Goal: Task Accomplishment & Management: Complete application form

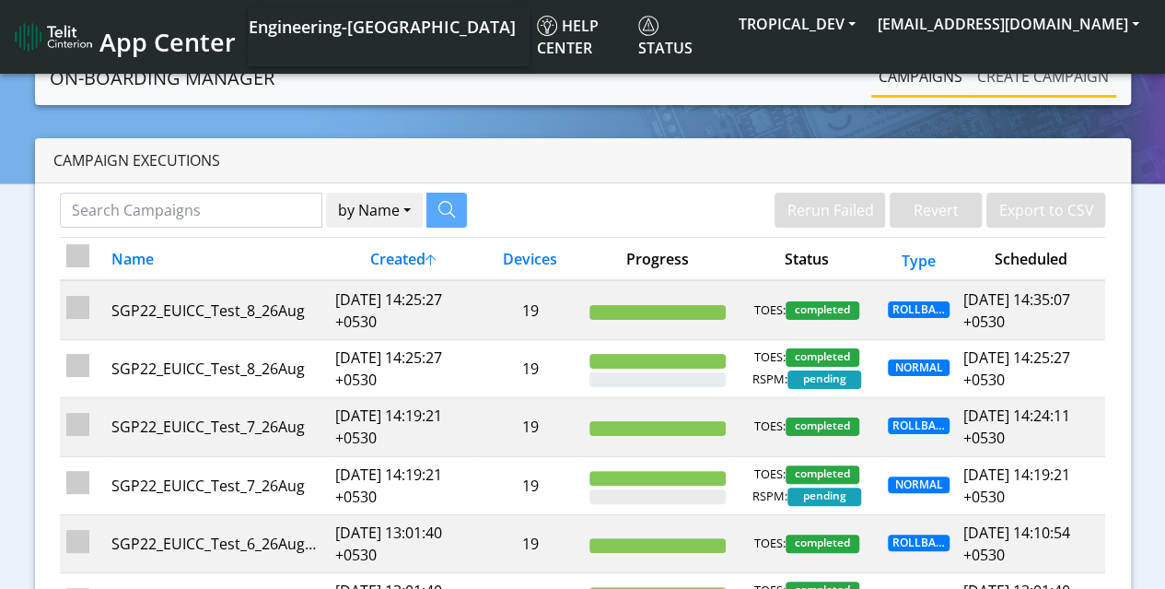
click at [1058, 87] on link "Create campaign" at bounding box center [1043, 76] width 146 height 37
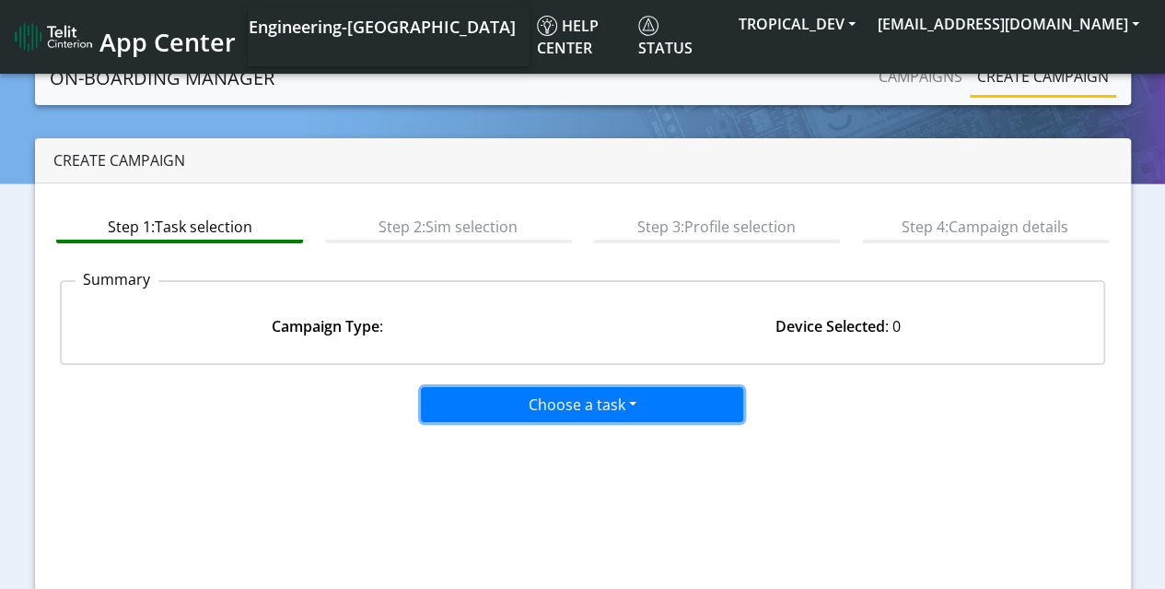
click at [551, 406] on button "Choose a task" at bounding box center [582, 404] width 322 height 35
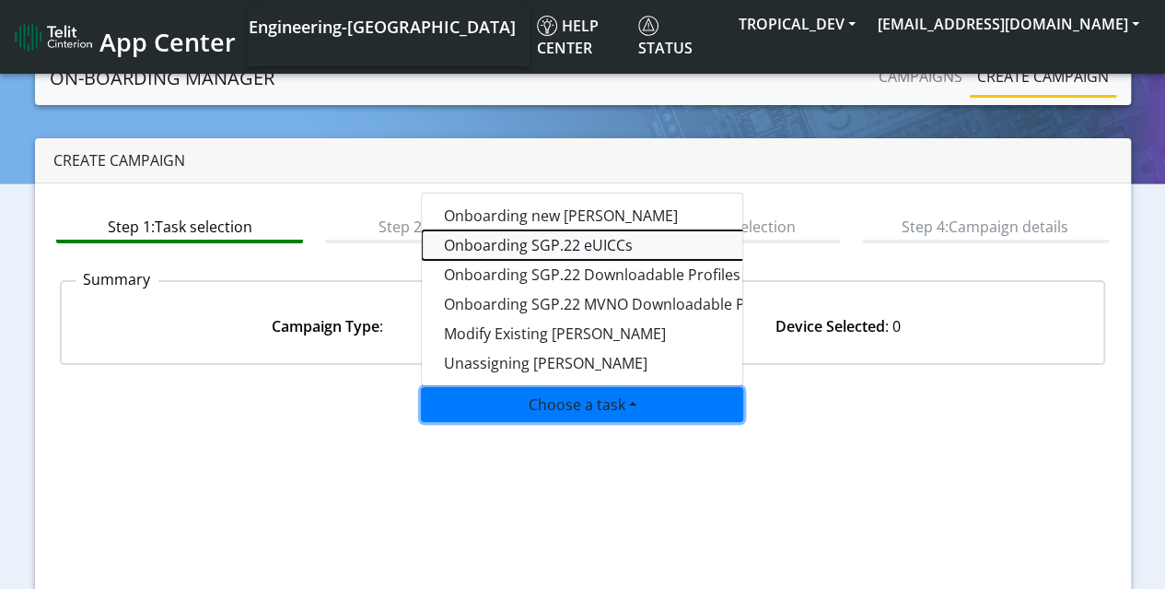
click at [549, 248] on tasksgp22eUICC-dropdown "Onboarding SGP.22 eUICCs" at bounding box center [652, 244] width 461 height 29
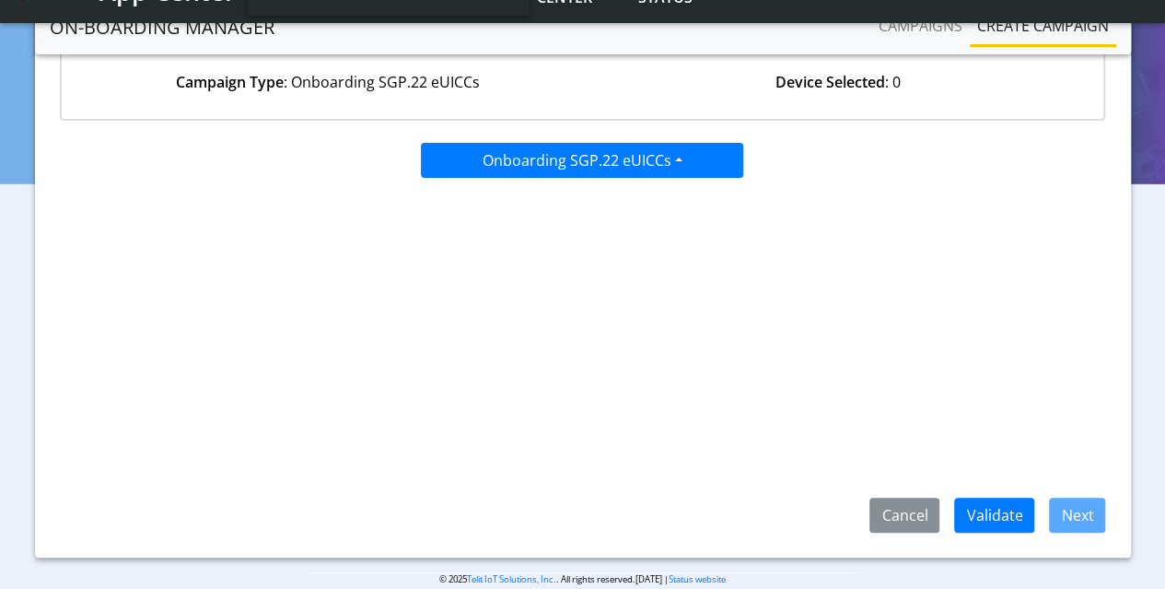
scroll to position [219, 0]
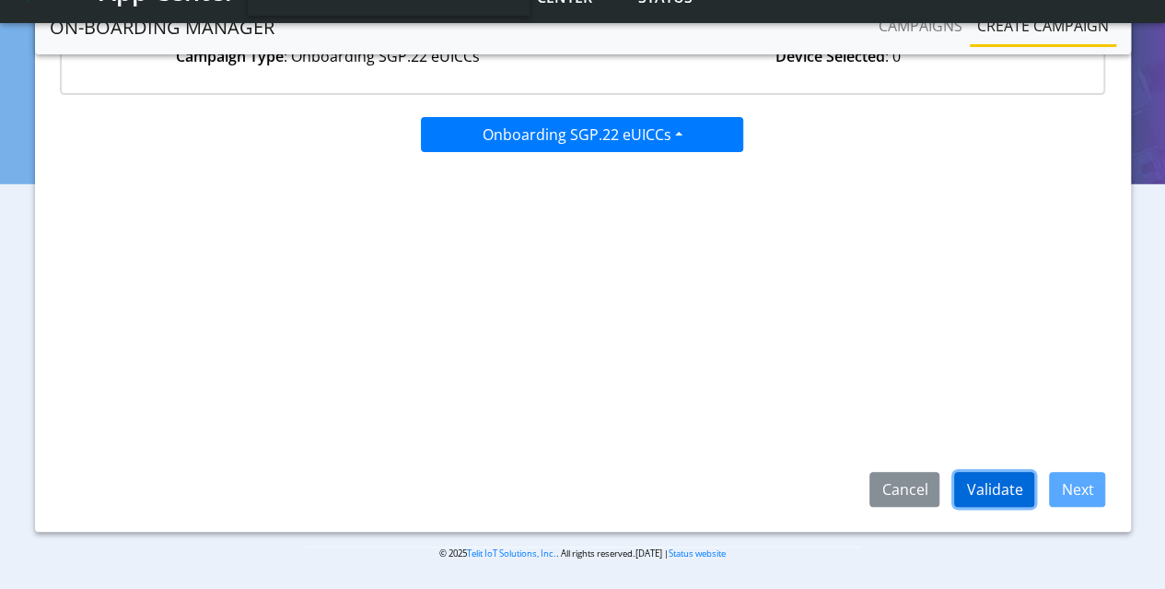
click at [1024, 480] on button "Validate" at bounding box center [994, 489] width 80 height 35
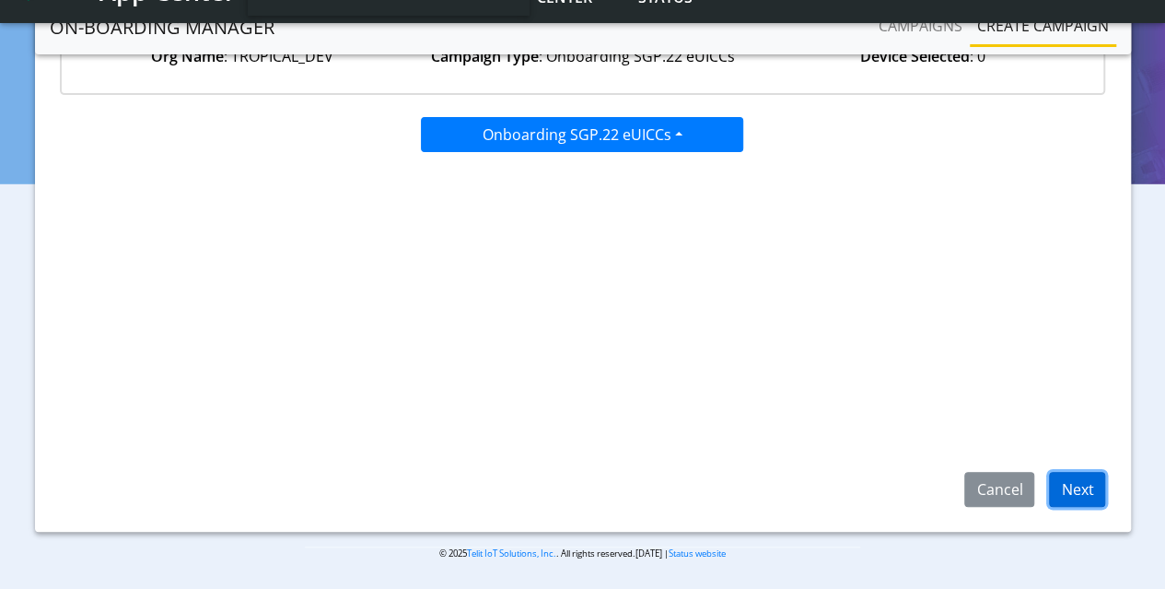
click at [1071, 492] on button "Next" at bounding box center [1077, 489] width 56 height 35
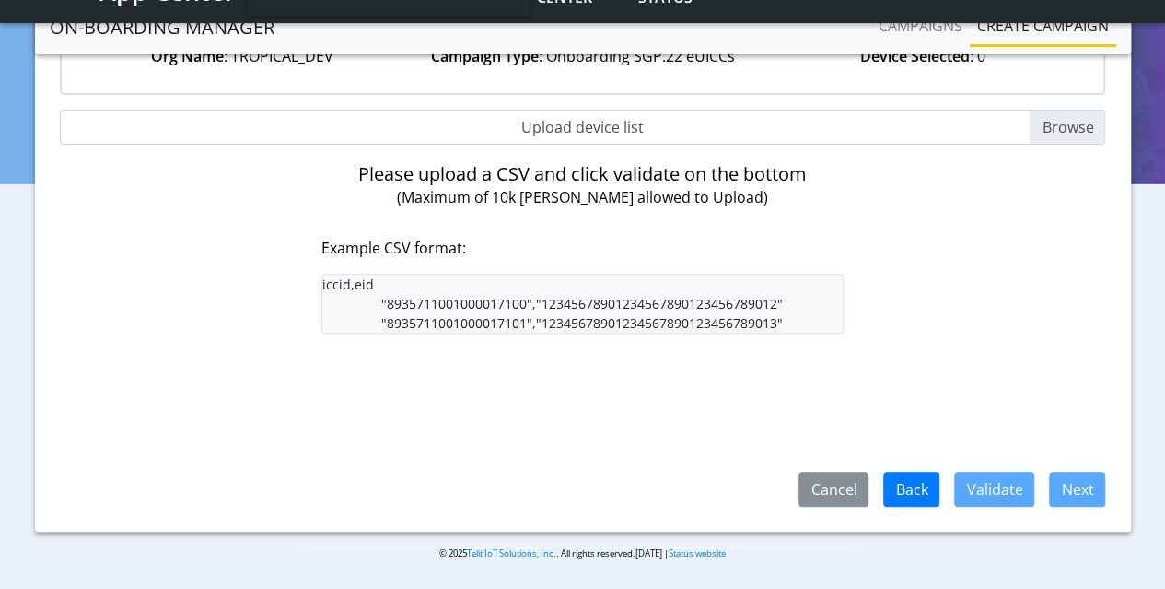
click at [1057, 127] on input "Upload device list" at bounding box center [583, 127] width 1047 height 35
type input "C:\fakepath\EUICC_assign.csv"
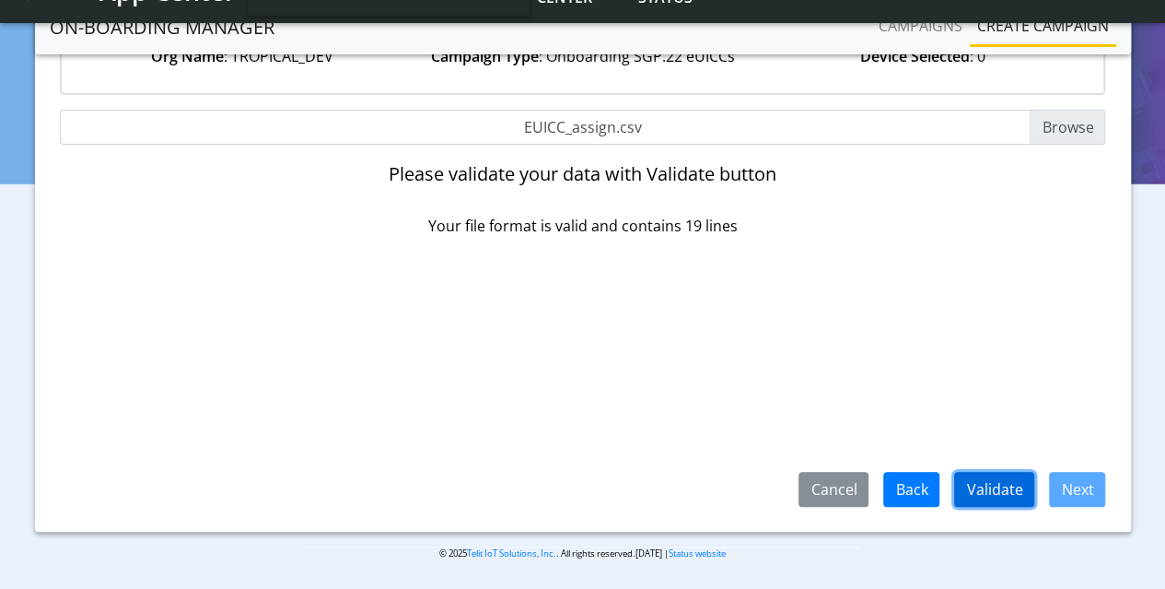
click at [1010, 492] on button "Validate" at bounding box center [994, 489] width 80 height 35
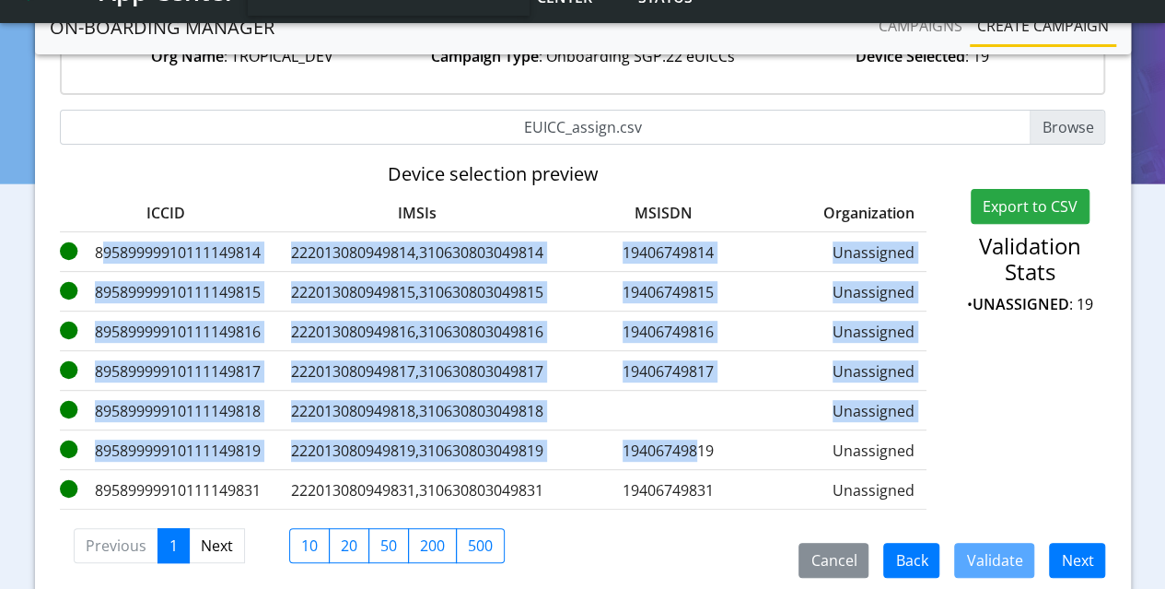
drag, startPoint x: 94, startPoint y: 250, endPoint x: 697, endPoint y: 457, distance: 638.1
click at [697, 457] on div "ICCID IMSIs MSISDN Organization Error Message 89589999910111149814 222013080949…" at bounding box center [493, 351] width 867 height 317
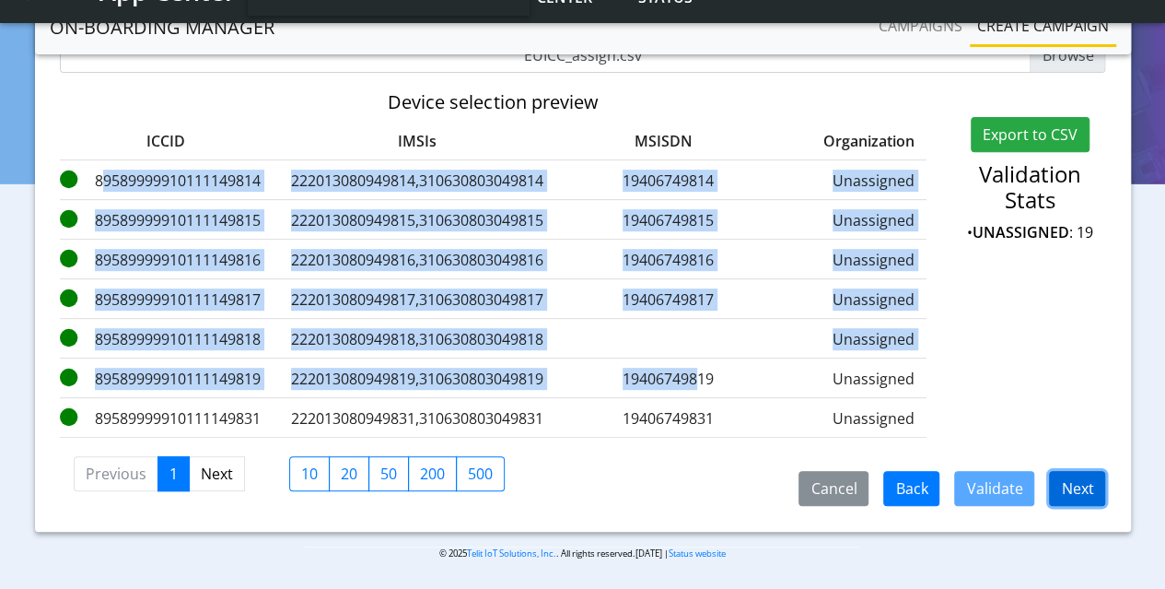
click at [1091, 488] on button "Next" at bounding box center [1077, 488] width 56 height 35
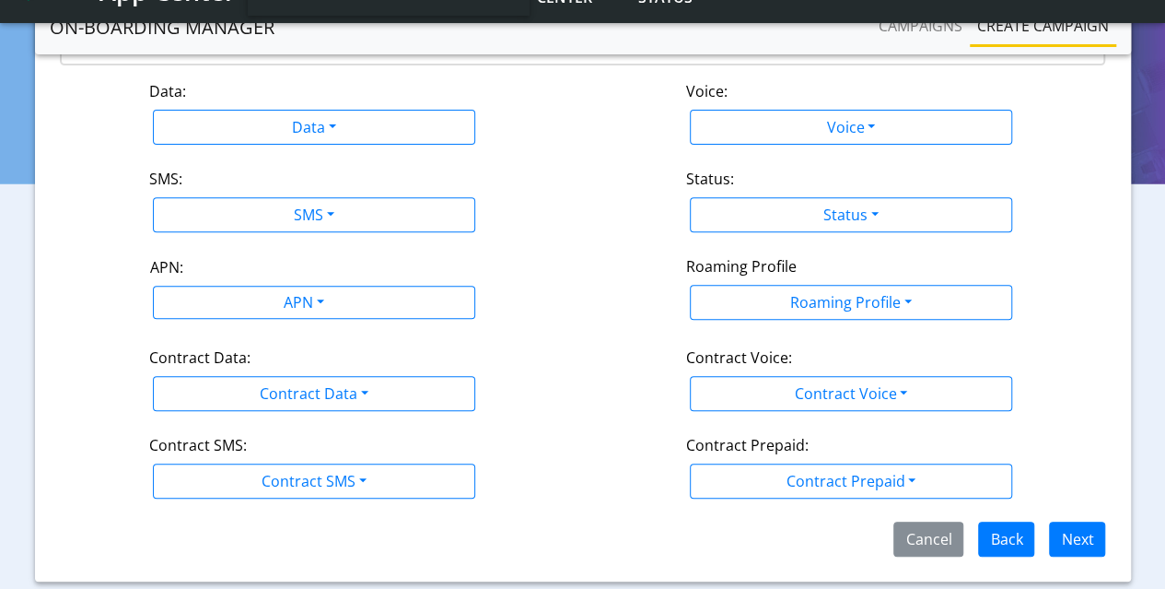
scroll to position [294, 0]
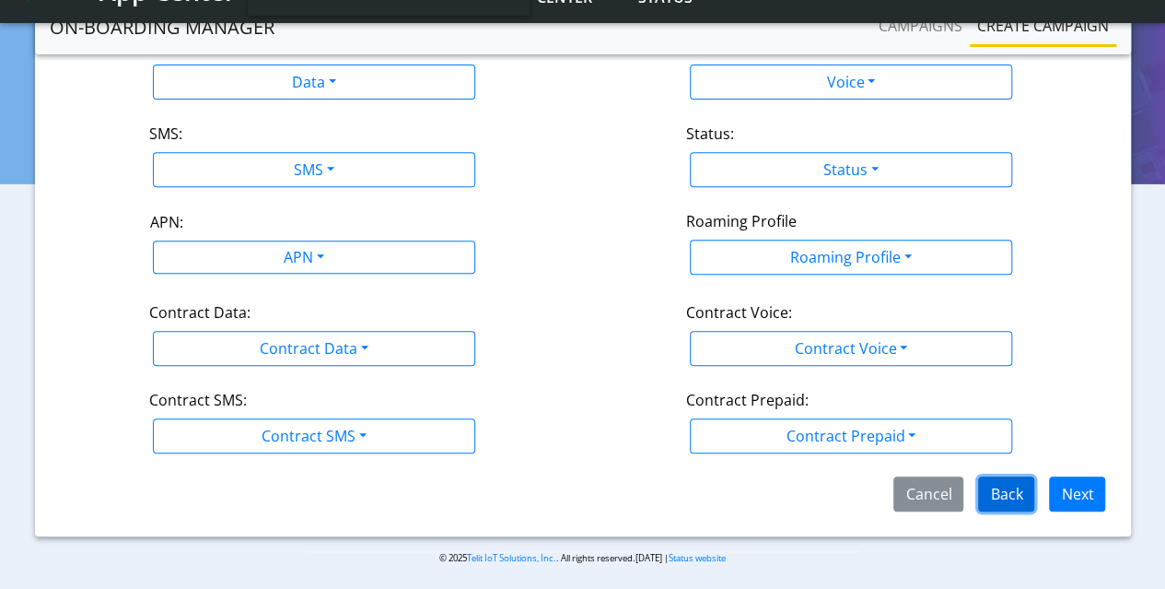
click at [1008, 484] on button "Back" at bounding box center [1006, 493] width 56 height 35
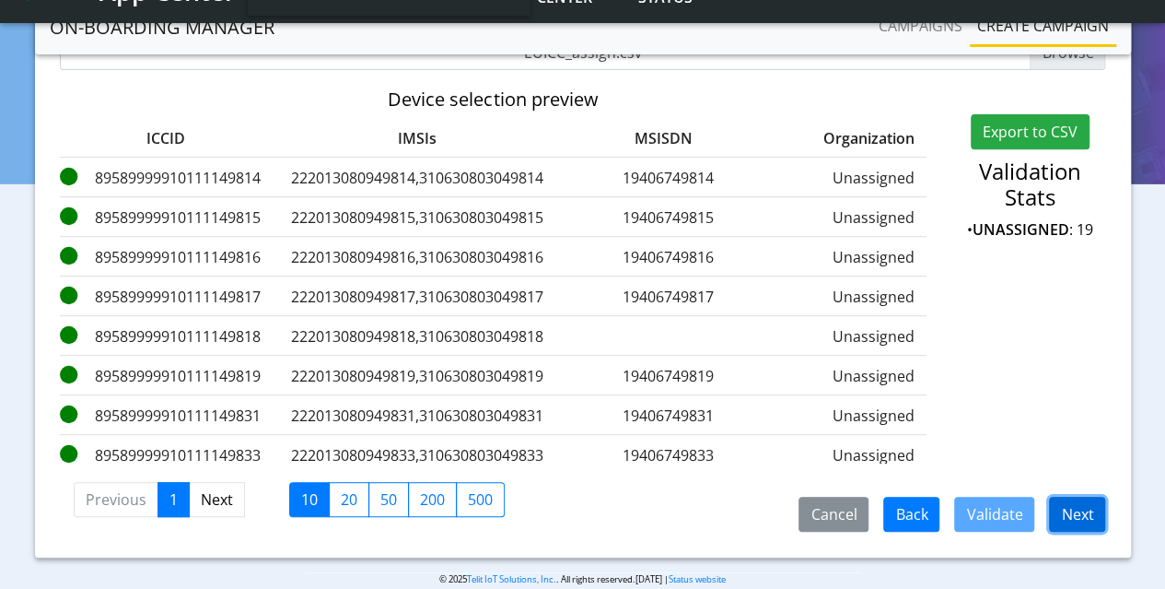
click at [1090, 521] on button "Next" at bounding box center [1077, 514] width 56 height 35
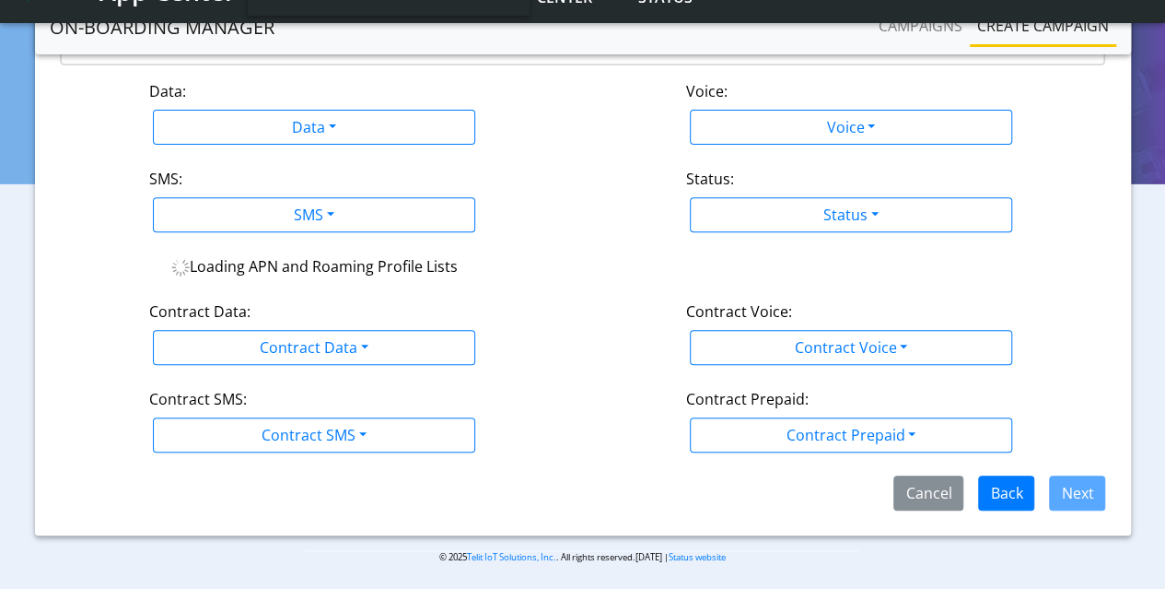
scroll to position [294, 0]
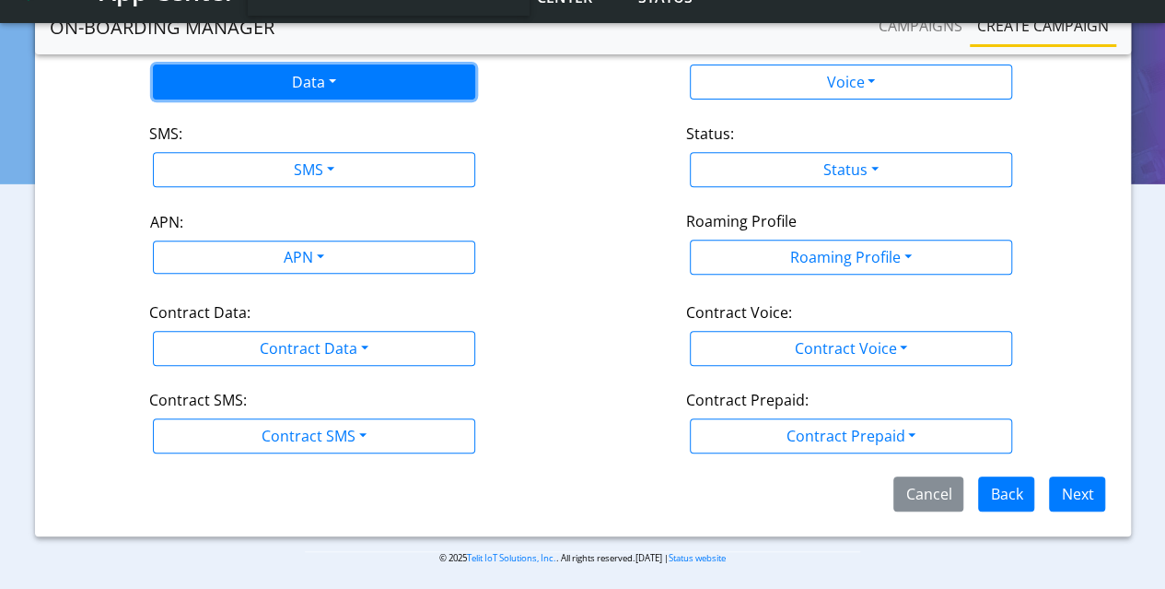
click at [313, 88] on button "Data" at bounding box center [314, 81] width 322 height 35
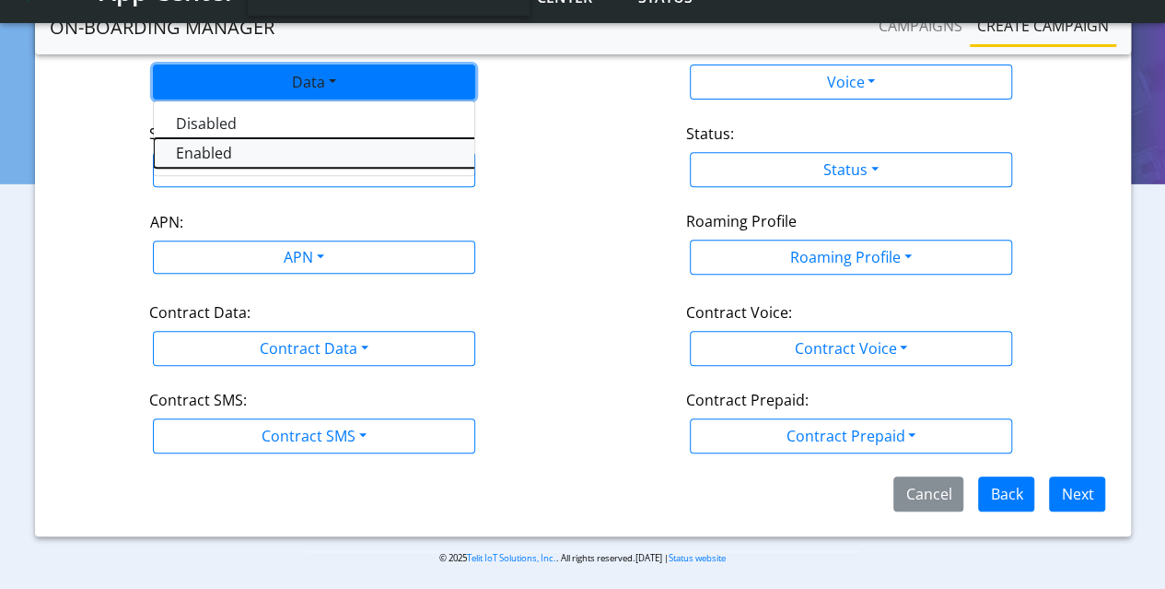
click at [234, 154] on button "Enabled" at bounding box center [384, 152] width 461 height 29
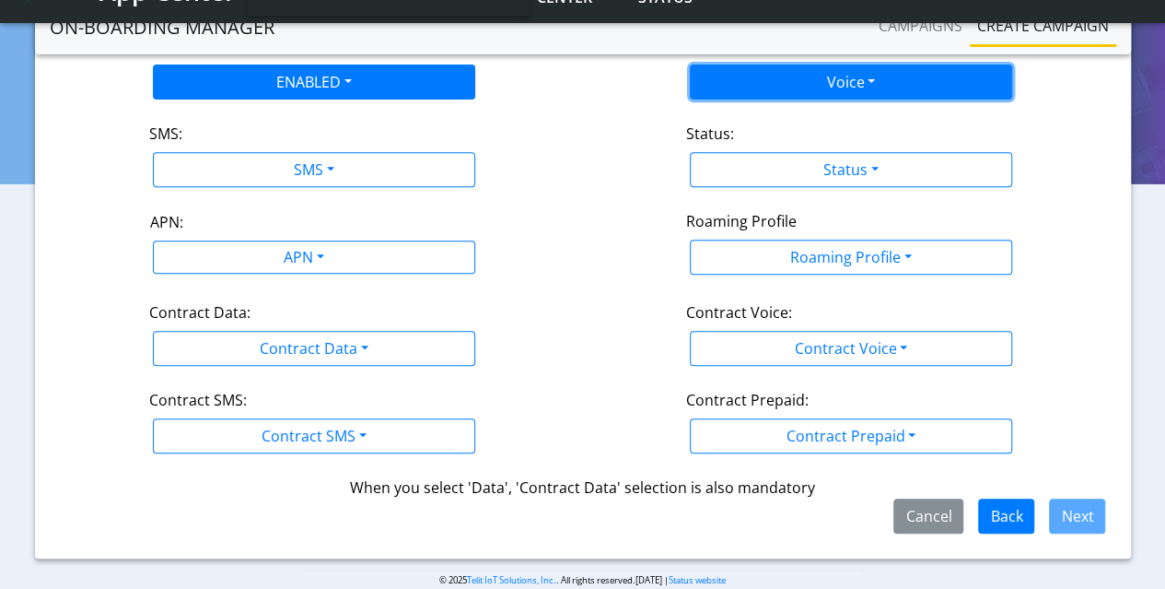
click at [734, 86] on button "Voice" at bounding box center [851, 81] width 322 height 35
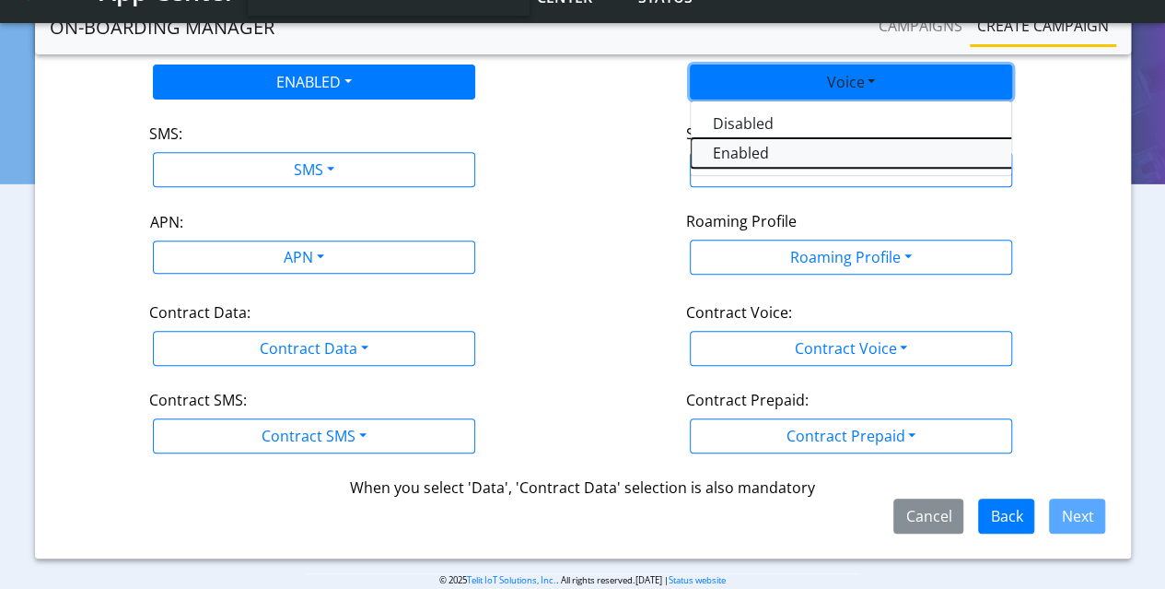
click at [728, 156] on button "Enabled" at bounding box center [921, 152] width 461 height 29
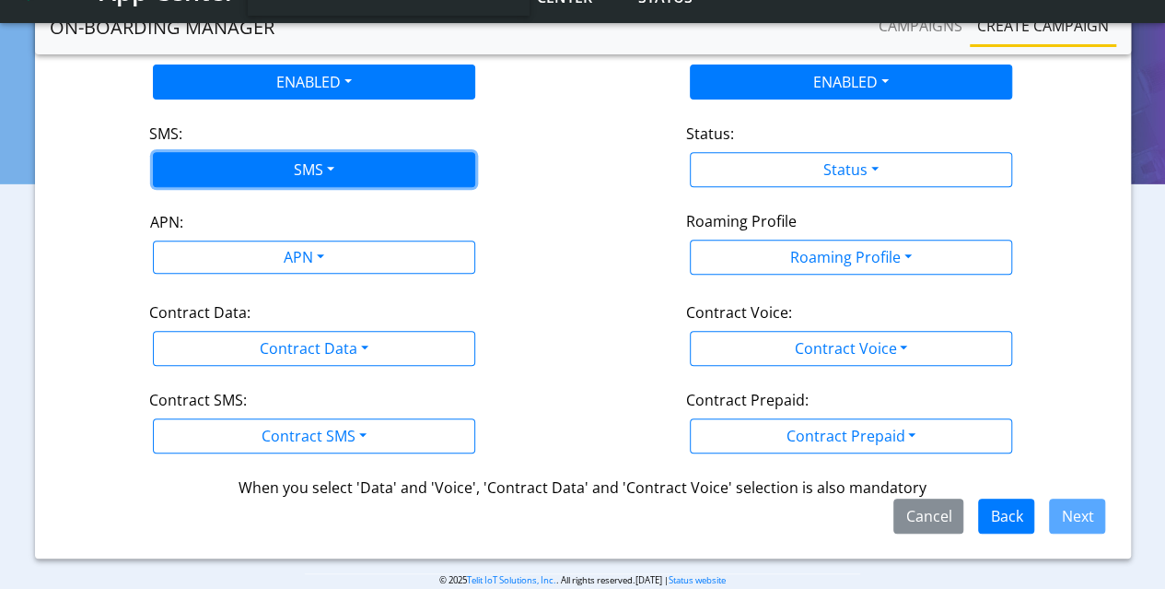
click at [323, 159] on button "SMS" at bounding box center [314, 169] width 322 height 35
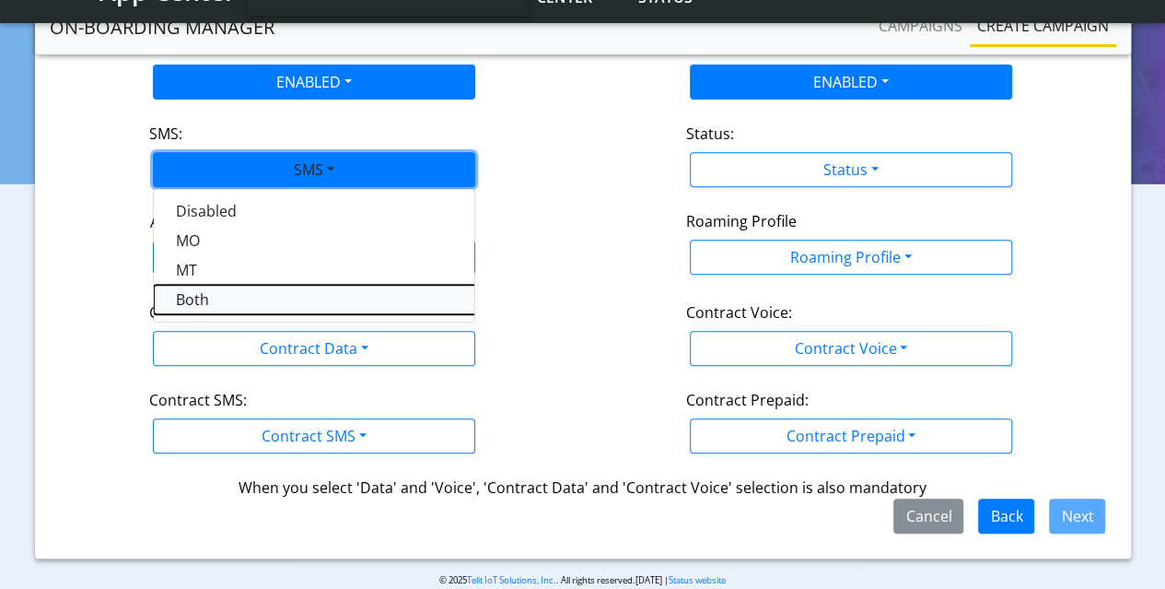
click at [192, 299] on button "Both" at bounding box center [384, 299] width 461 height 29
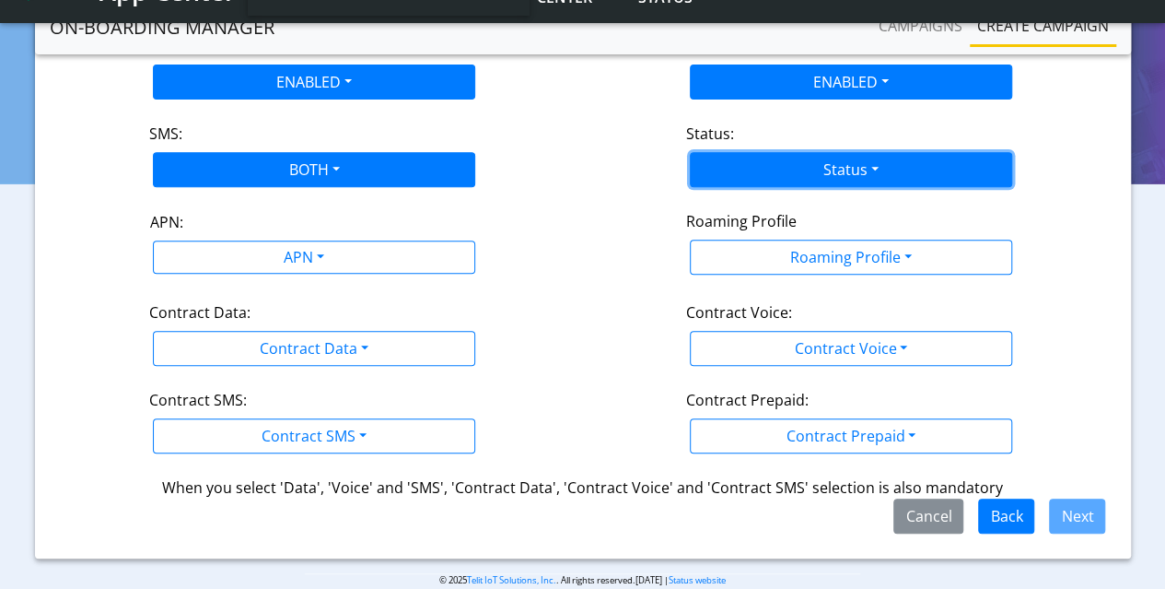
click at [761, 169] on button "Status" at bounding box center [851, 169] width 322 height 35
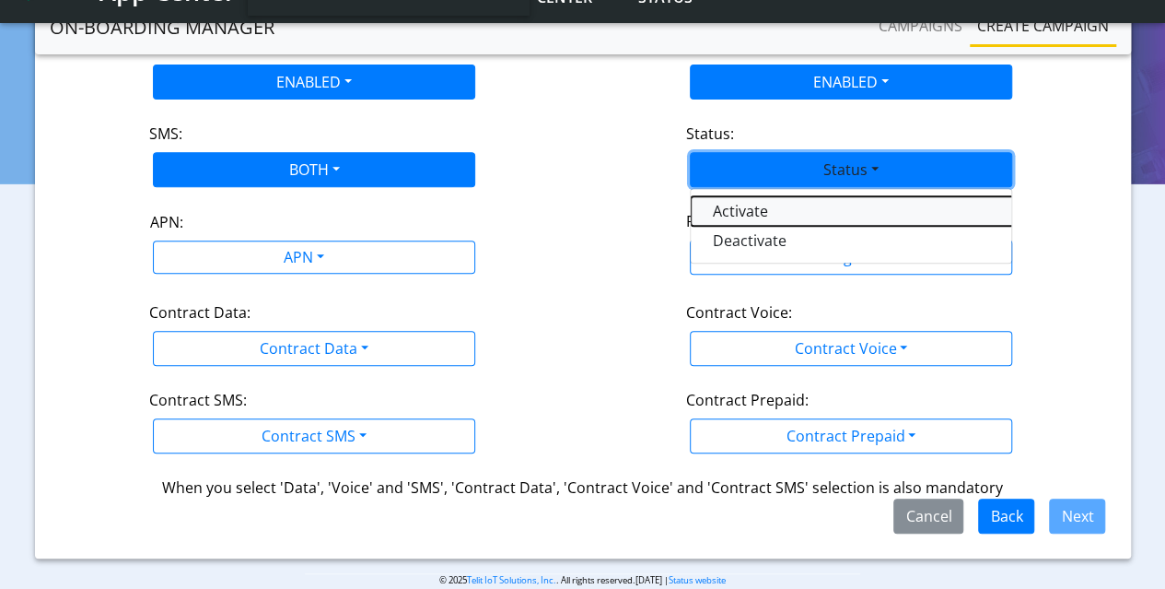
click at [739, 209] on button "Activate" at bounding box center [921, 210] width 461 height 29
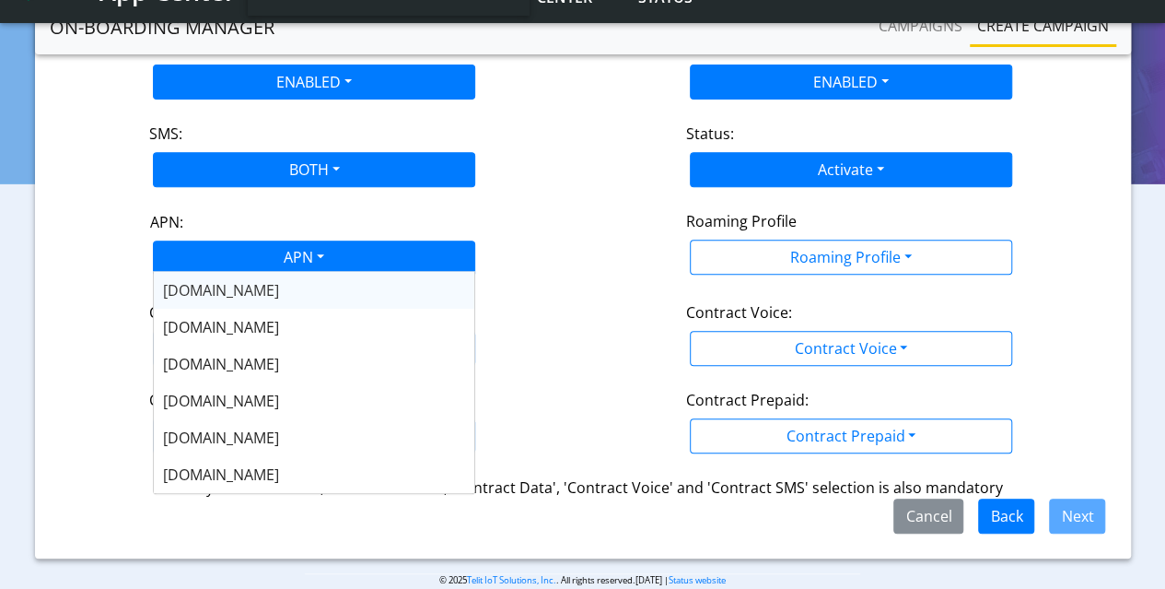
click at [363, 264] on div "APN" at bounding box center [303, 259] width 340 height 36
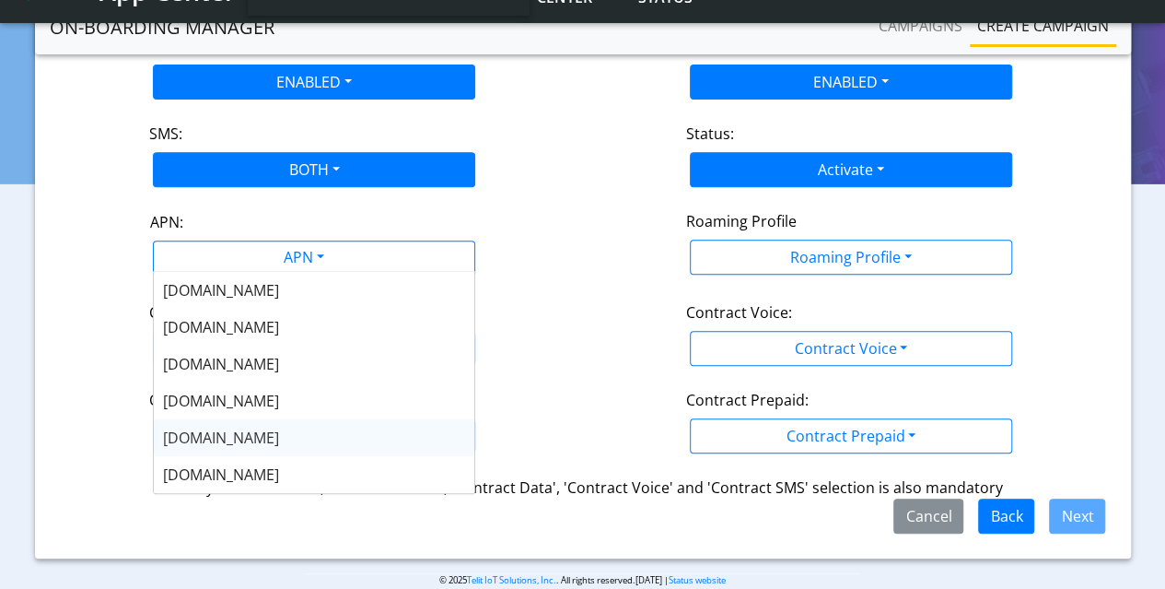
click at [206, 441] on span "nxt17.eu" at bounding box center [221, 437] width 116 height 20
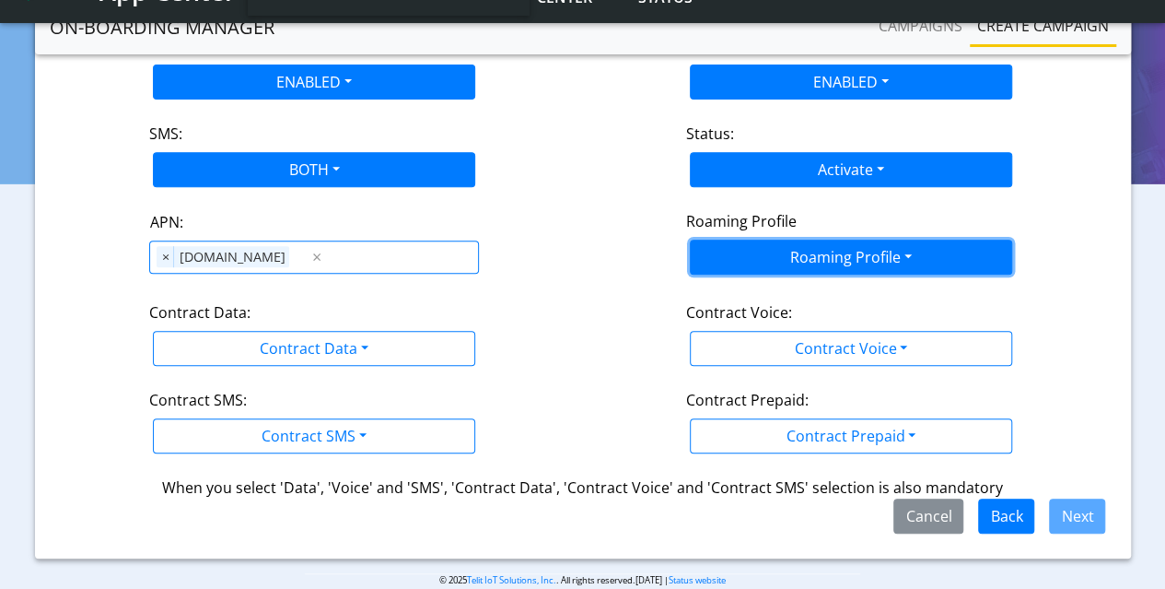
click at [853, 246] on button "Roaming Profile" at bounding box center [851, 257] width 322 height 35
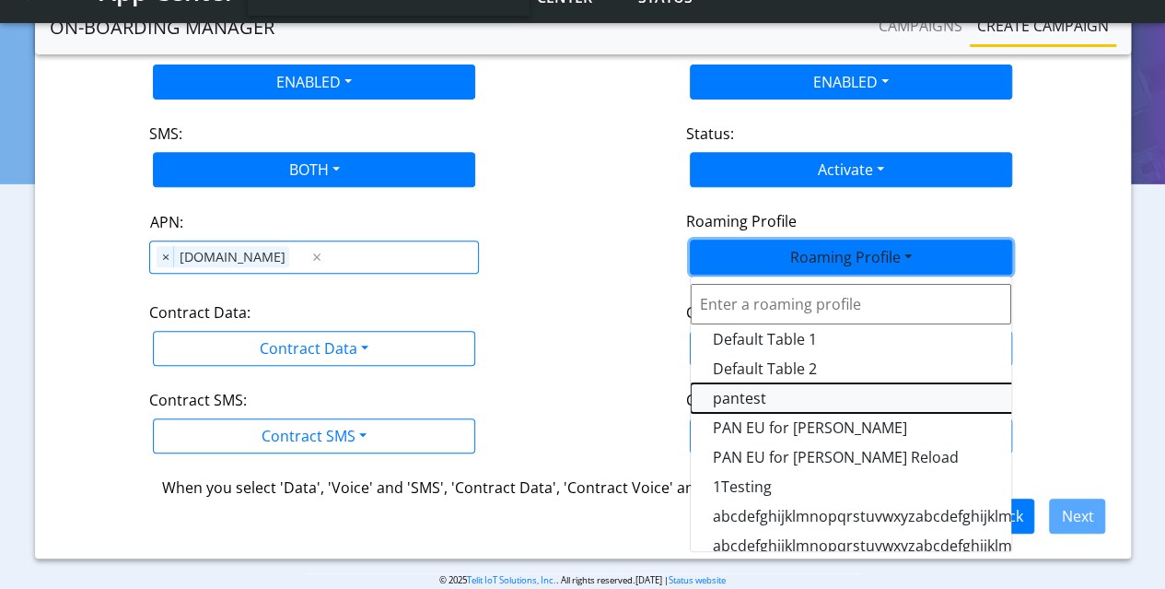
click at [770, 399] on Profile-dropdown "pantest" at bounding box center [921, 397] width 461 height 29
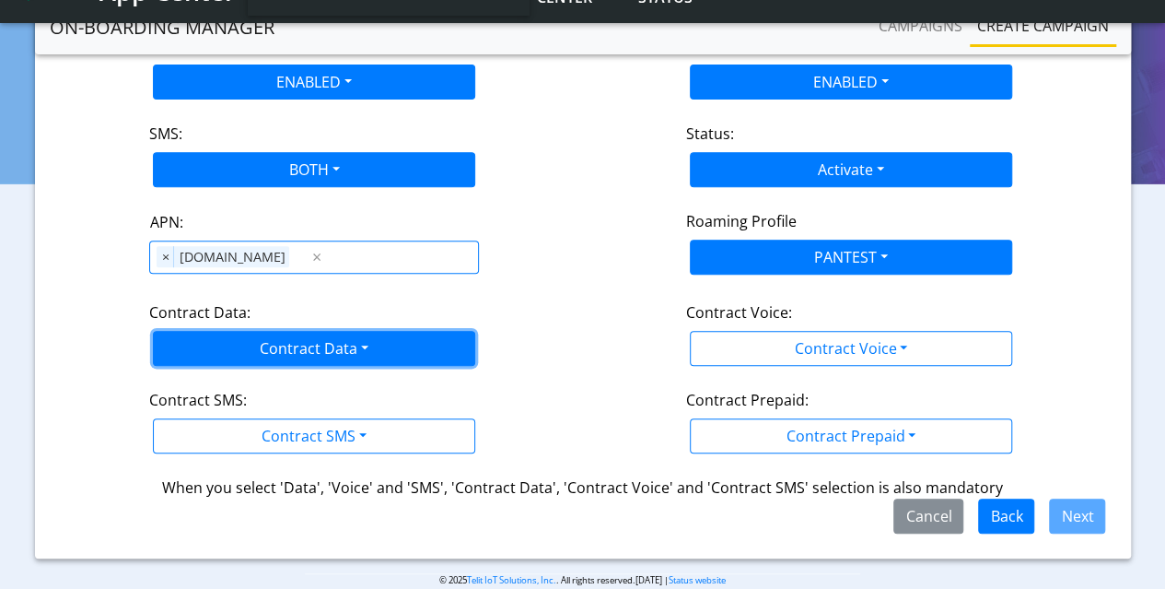
click at [226, 334] on button "Contract Data" at bounding box center [314, 348] width 322 height 35
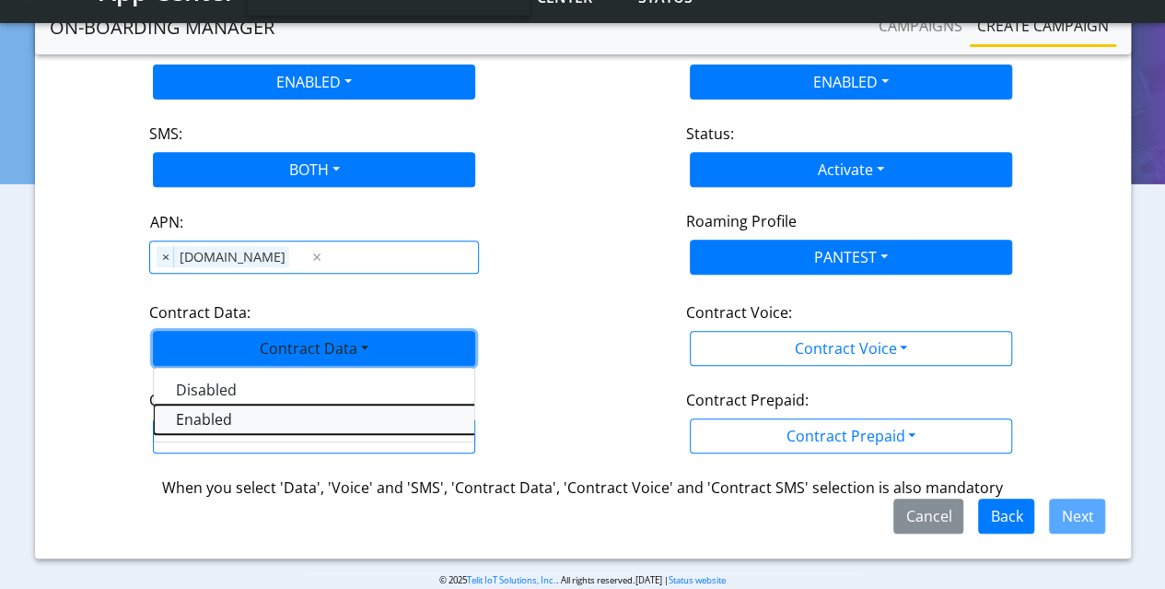
click at [196, 416] on Dataenabled-dropdown "Enabled" at bounding box center [384, 418] width 461 height 29
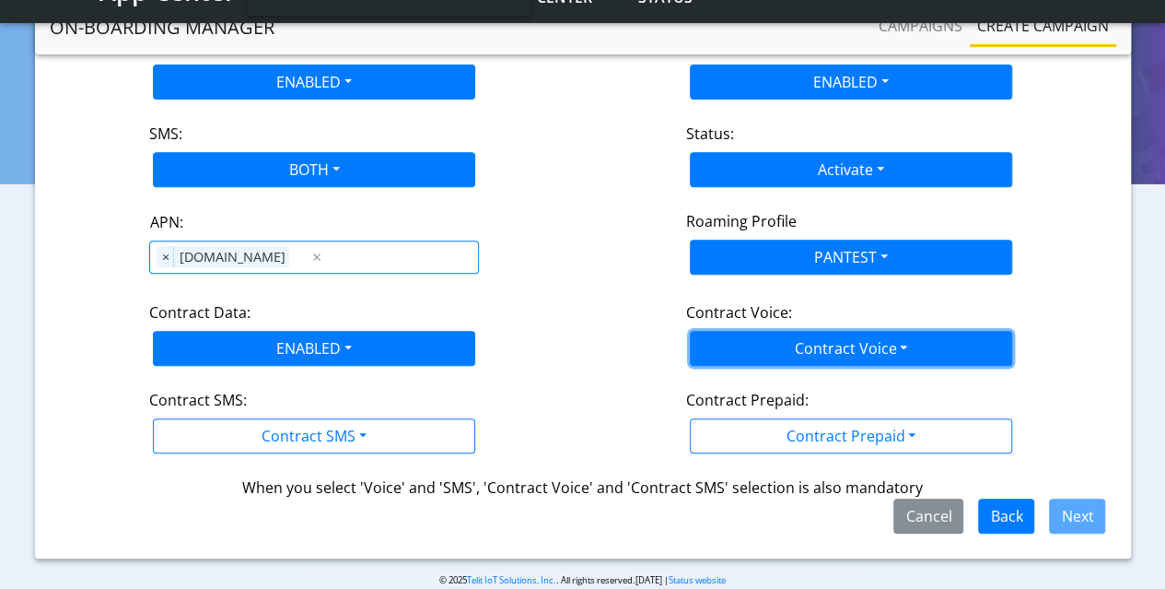
click at [844, 345] on button "Contract Voice" at bounding box center [851, 348] width 322 height 35
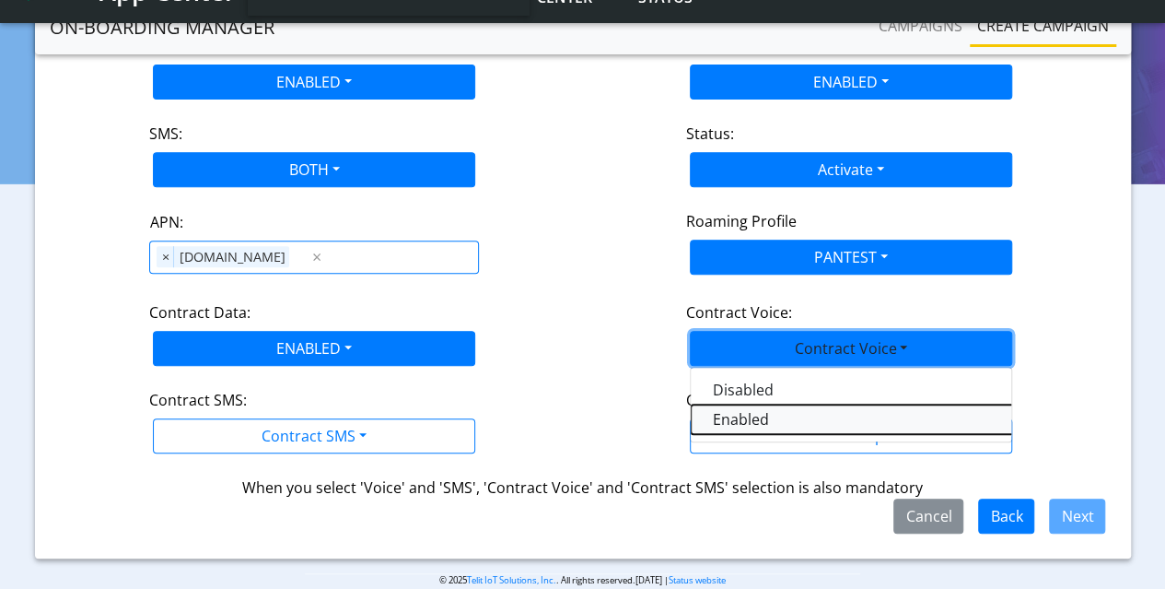
click at [751, 419] on Voiceenabled-dropdown "Enabled" at bounding box center [921, 418] width 461 height 29
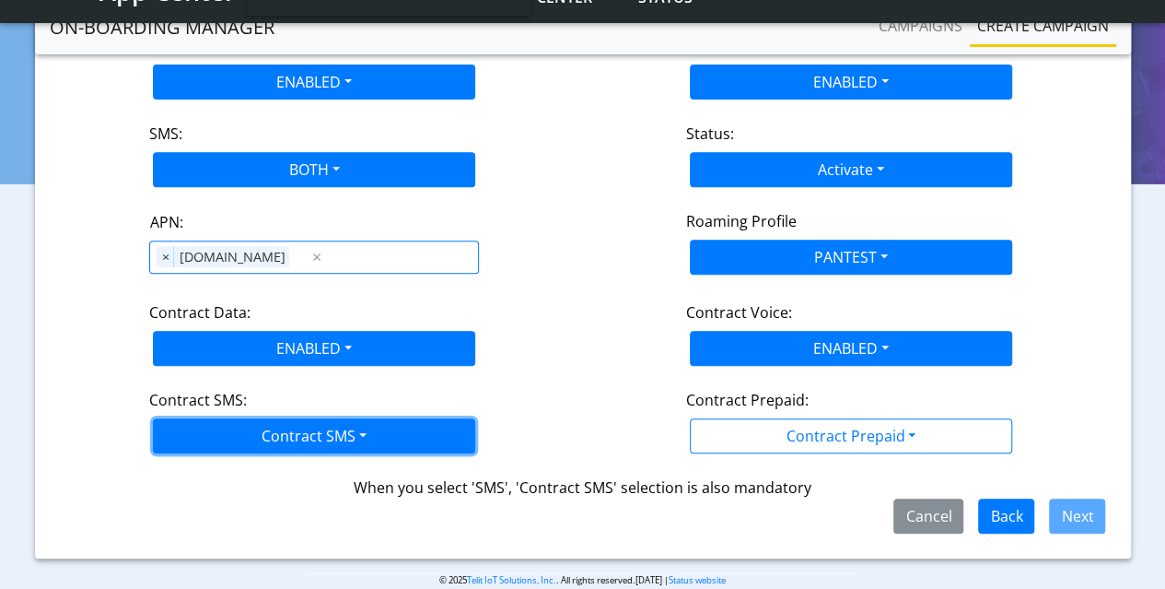
click at [328, 427] on button "Contract SMS" at bounding box center [314, 435] width 322 height 35
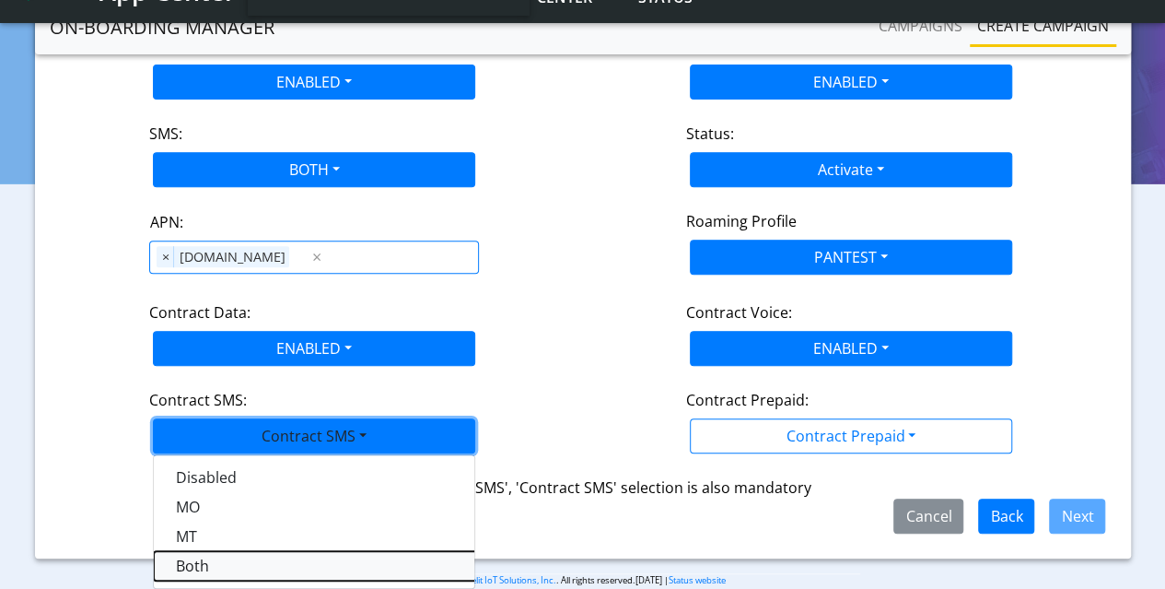
click at [210, 559] on SMSboth-dropdown "Both" at bounding box center [384, 565] width 461 height 29
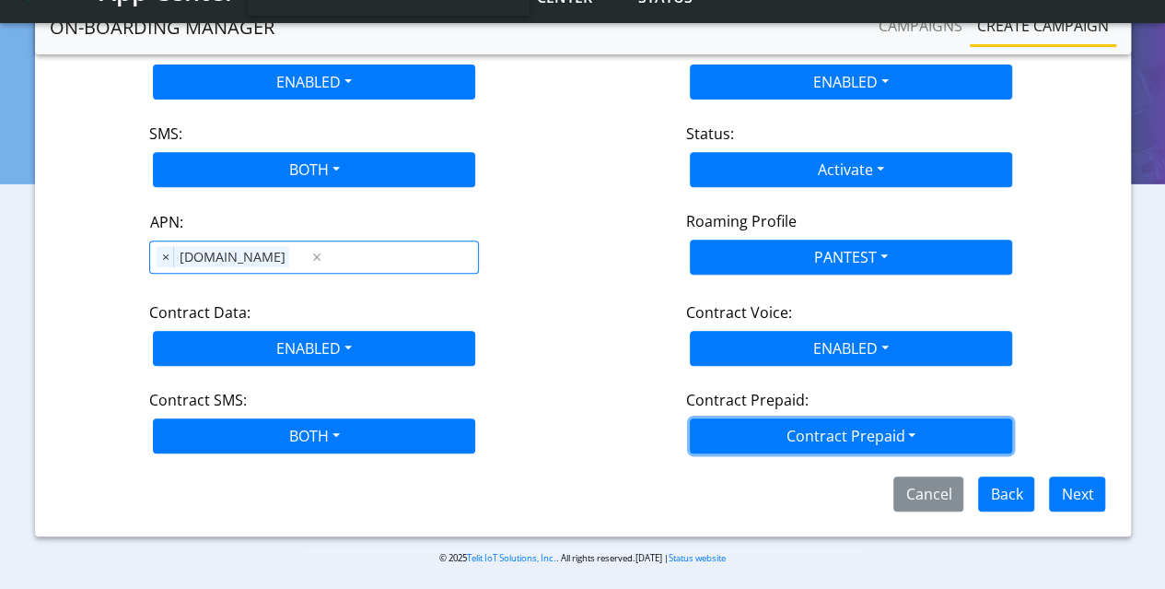
click at [838, 424] on button "Contract Prepaid" at bounding box center [851, 435] width 322 height 35
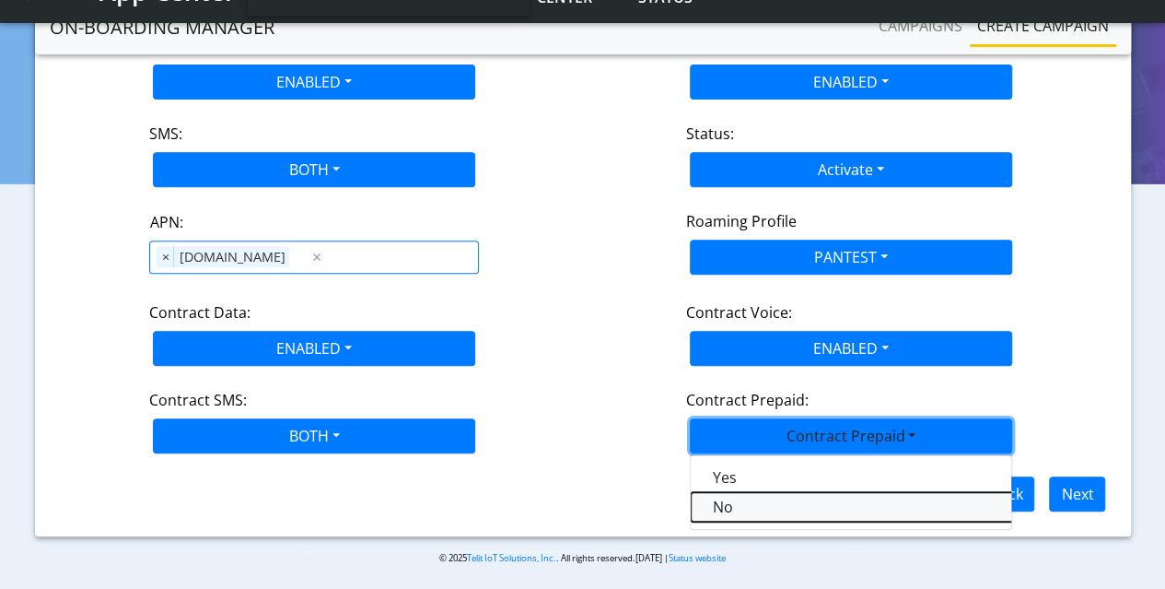
click at [754, 502] on Prepaidnotprepaid-dropdown "No" at bounding box center [921, 506] width 461 height 29
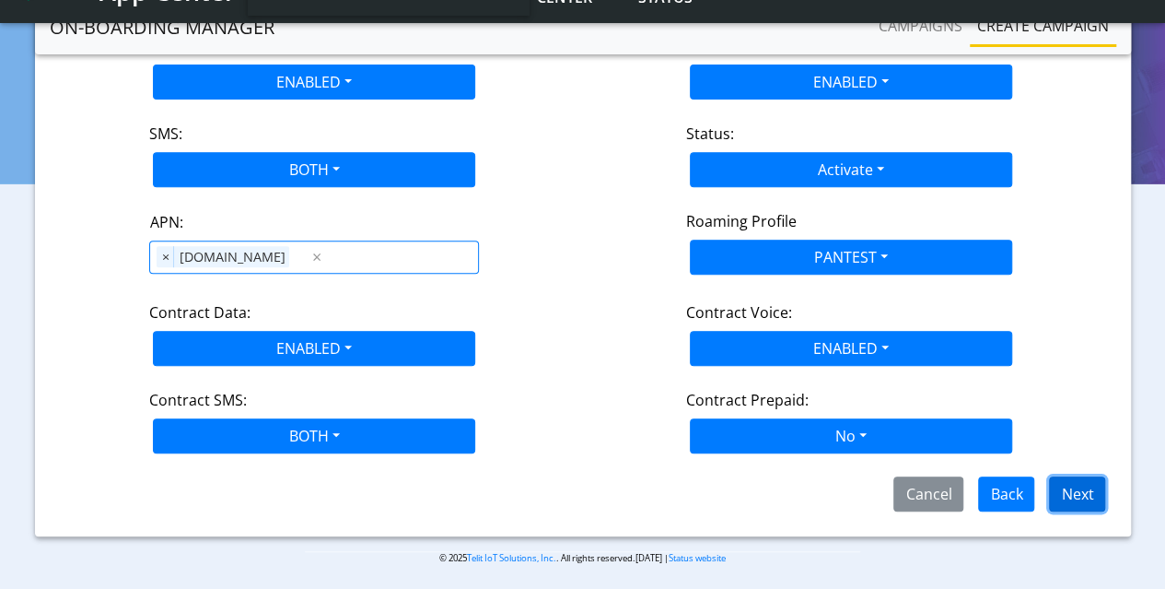
click at [1082, 479] on button "Next" at bounding box center [1077, 493] width 56 height 35
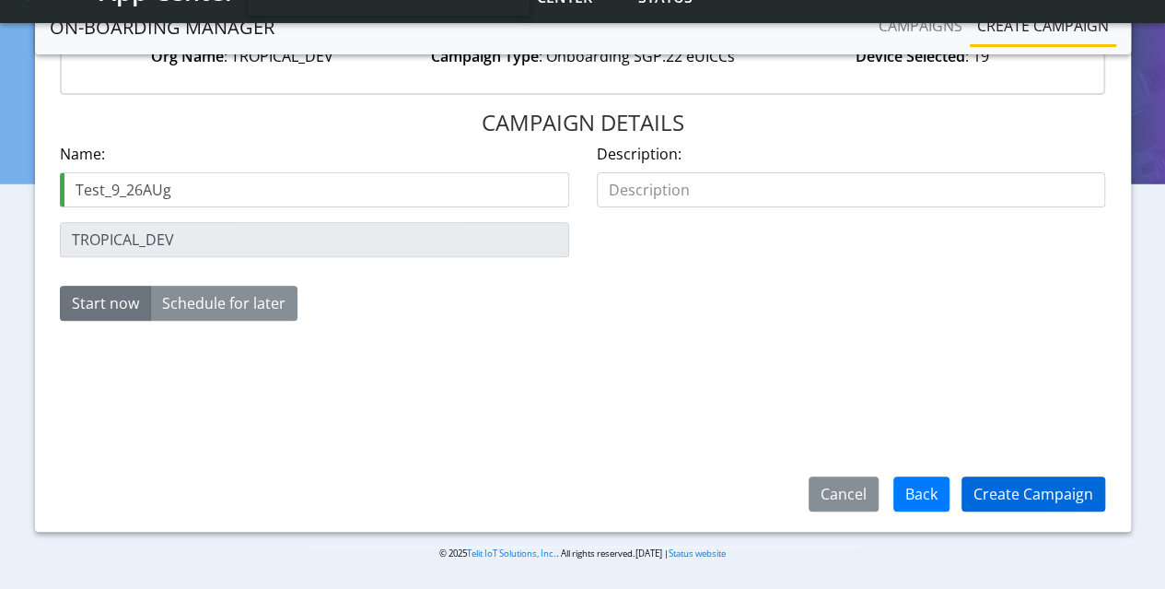
type input "Test_9_26AUg"
click at [1007, 498] on button "Create Campaign" at bounding box center [1034, 493] width 144 height 35
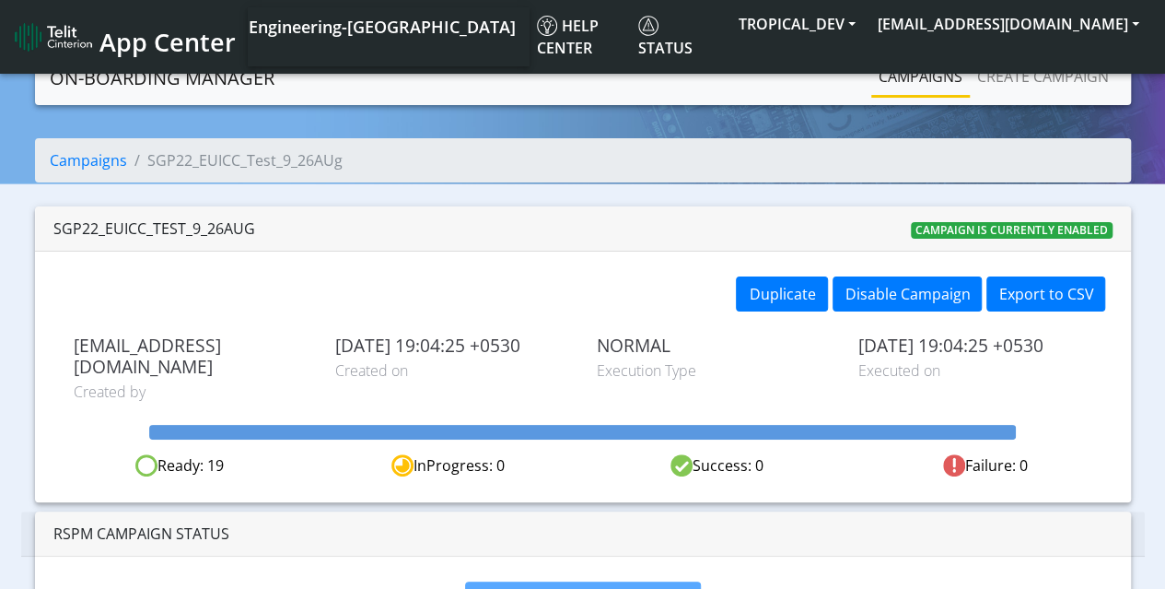
scroll to position [36, 0]
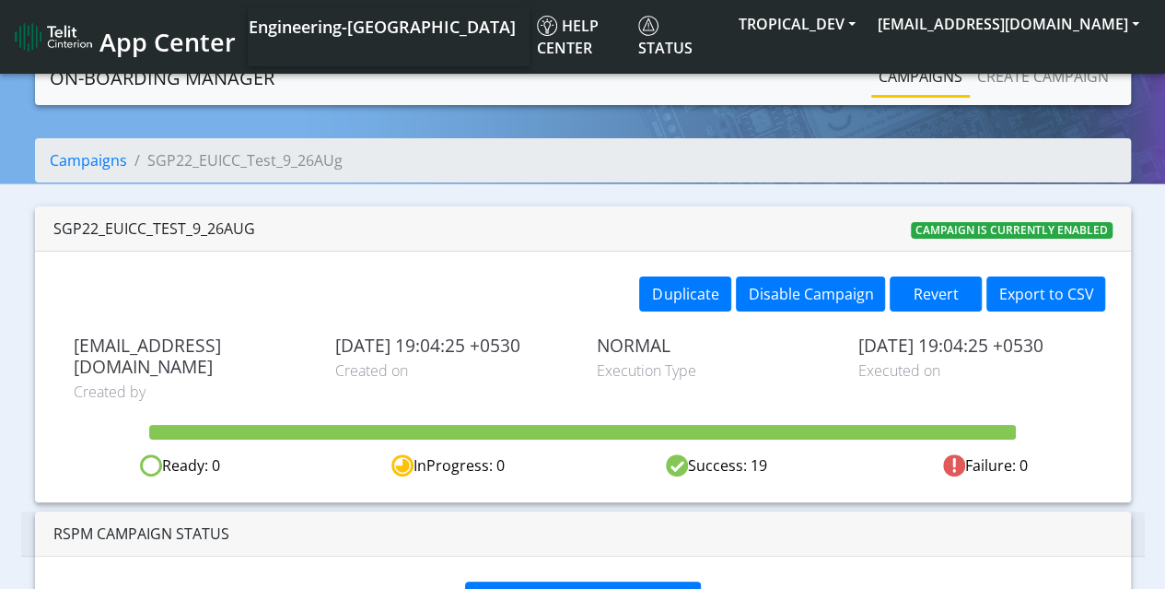
scroll to position [36, 0]
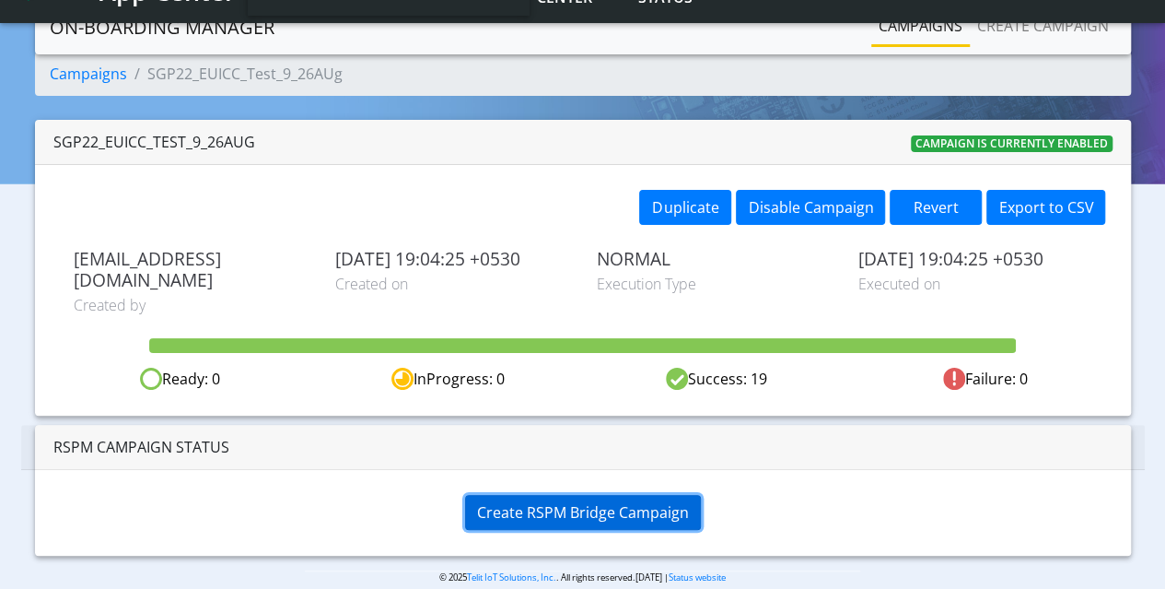
click at [641, 502] on span "Create RSPM Bridge Campaign" at bounding box center [583, 512] width 212 height 20
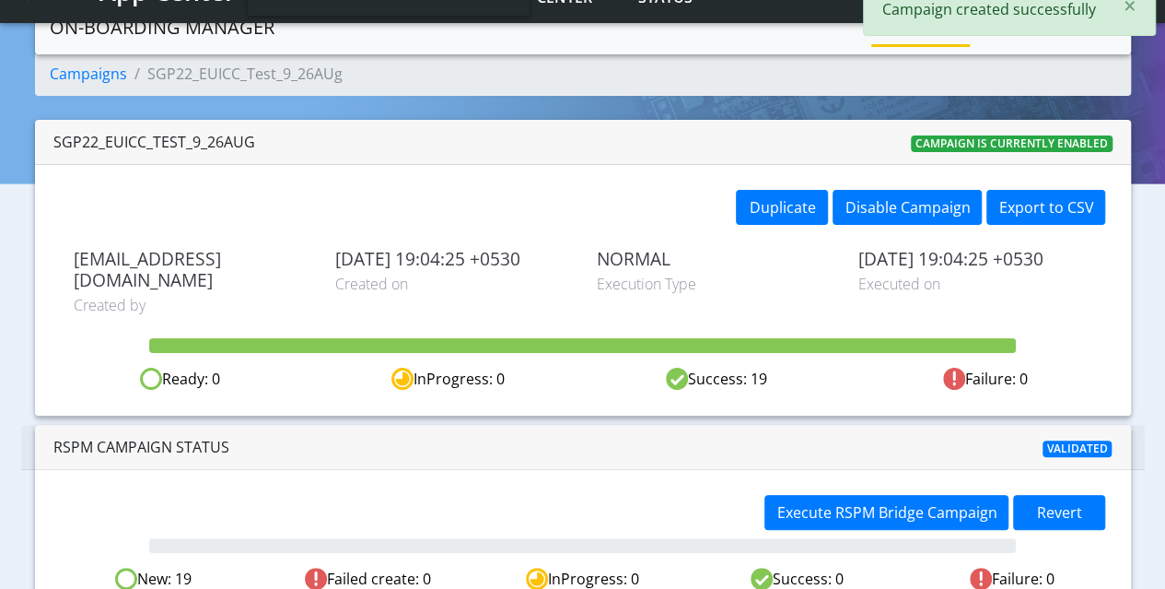
scroll to position [96, 0]
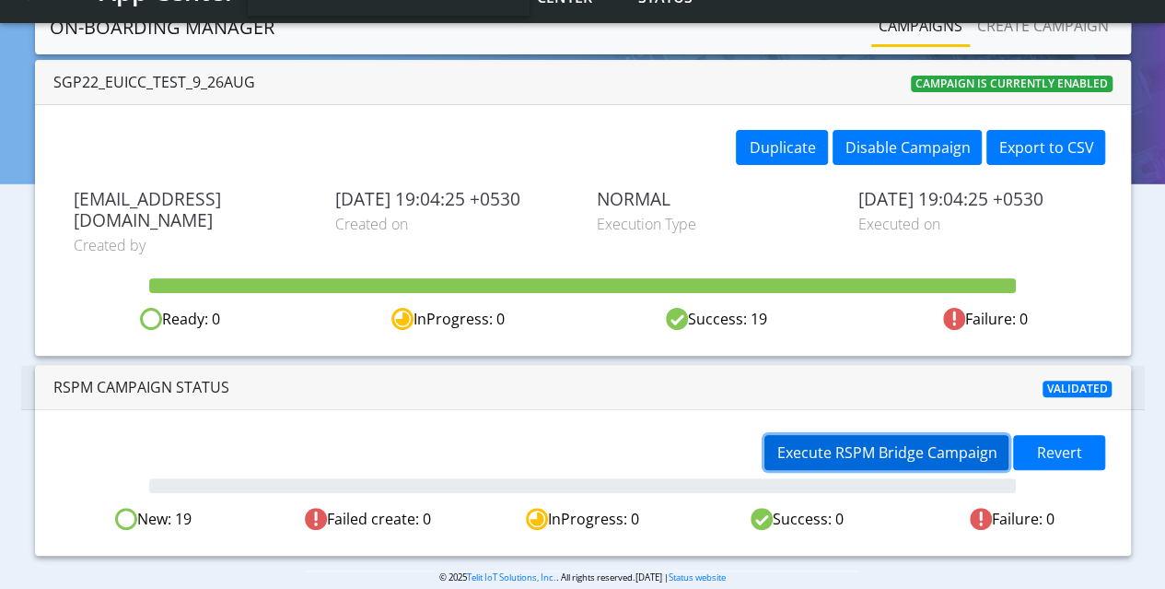
click at [868, 442] on span "Execute RSPM Bridge Campaign" at bounding box center [887, 452] width 220 height 20
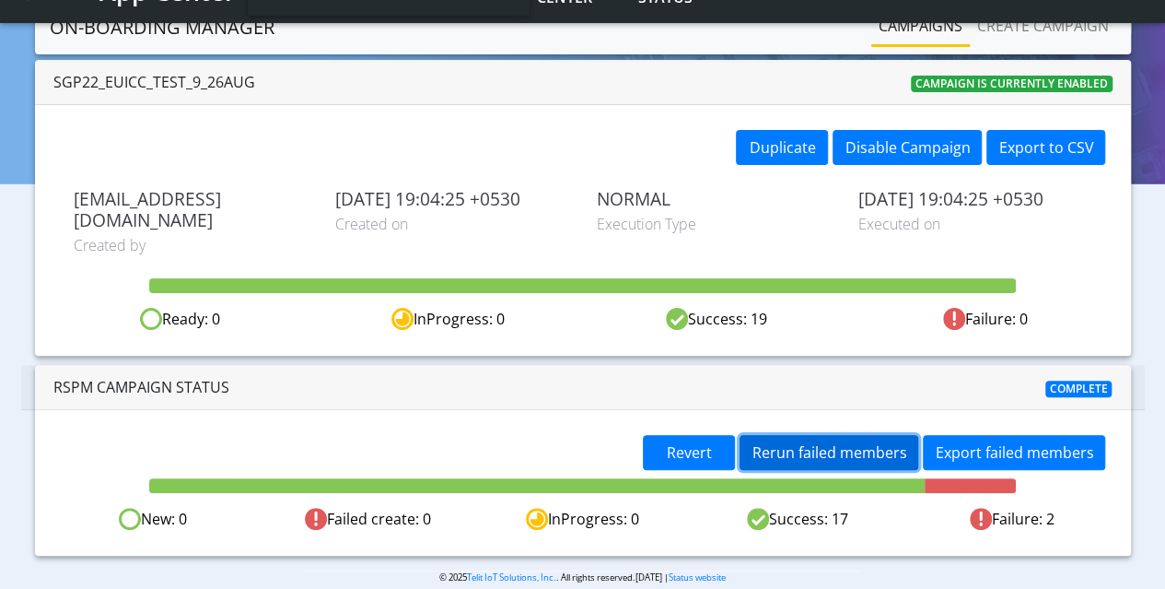
click at [800, 442] on span "Rerun failed members" at bounding box center [829, 452] width 155 height 20
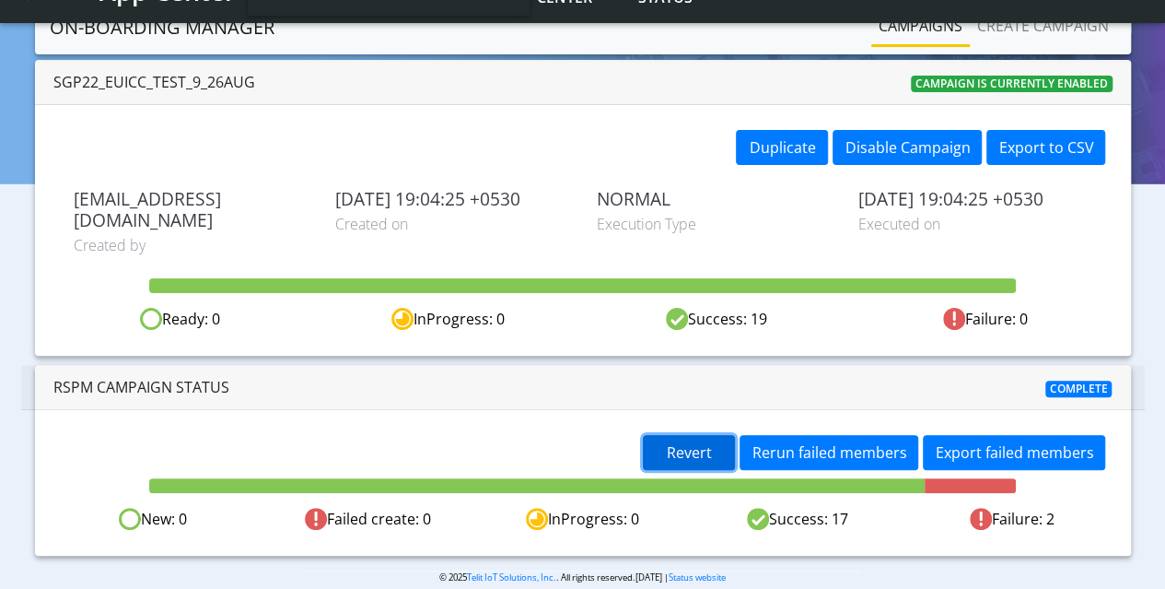
click at [712, 442] on span "Revert" at bounding box center [689, 452] width 45 height 20
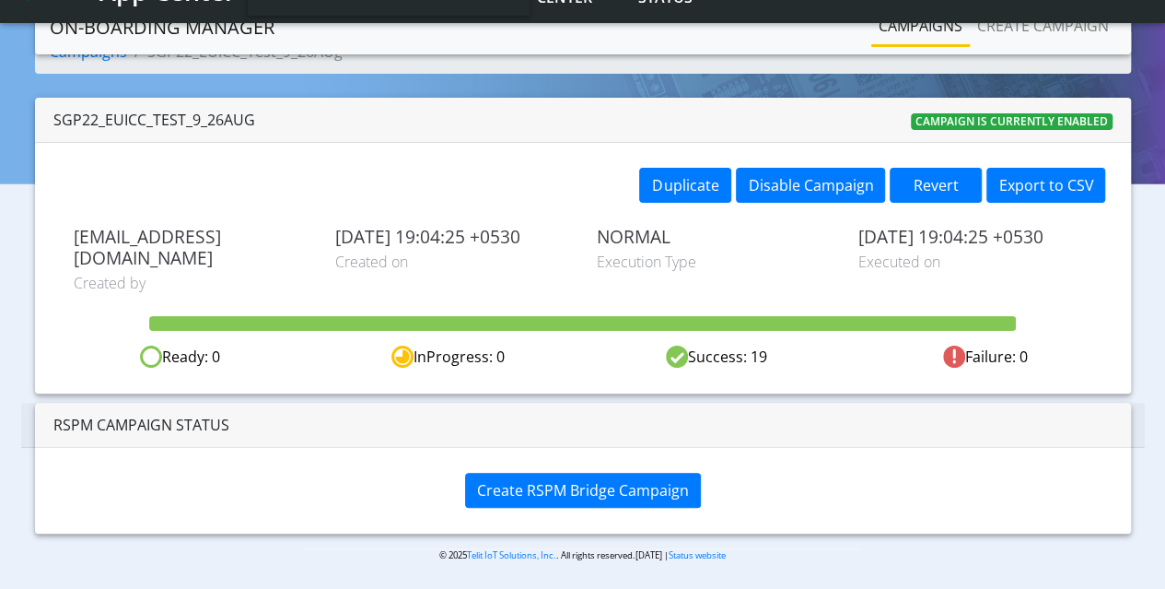
scroll to position [36, 0]
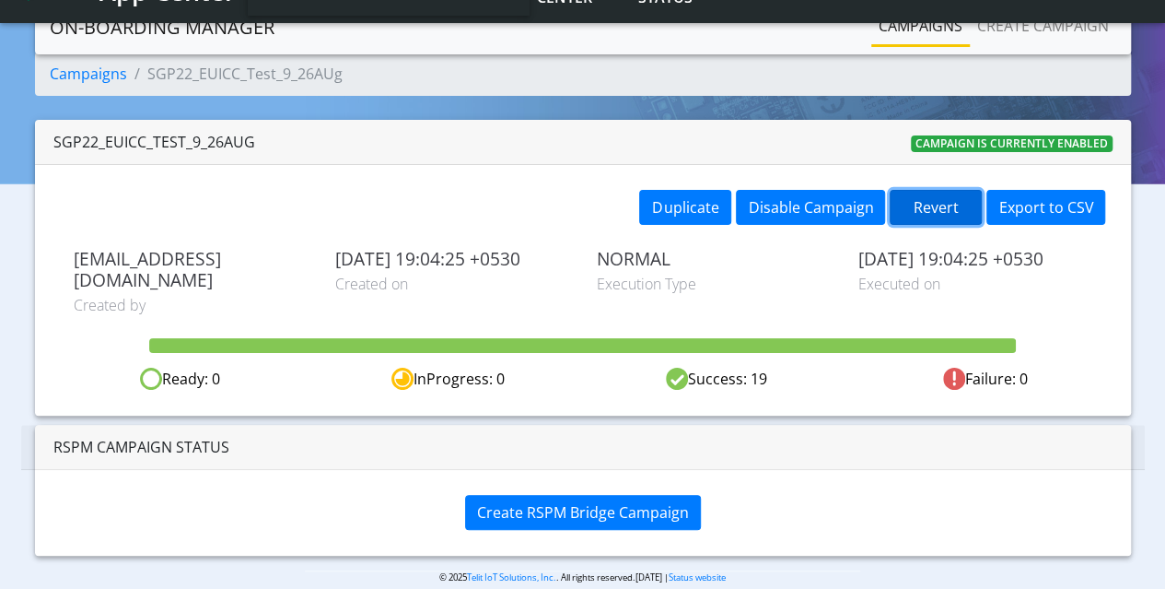
click at [932, 205] on button "Revert" at bounding box center [936, 207] width 92 height 35
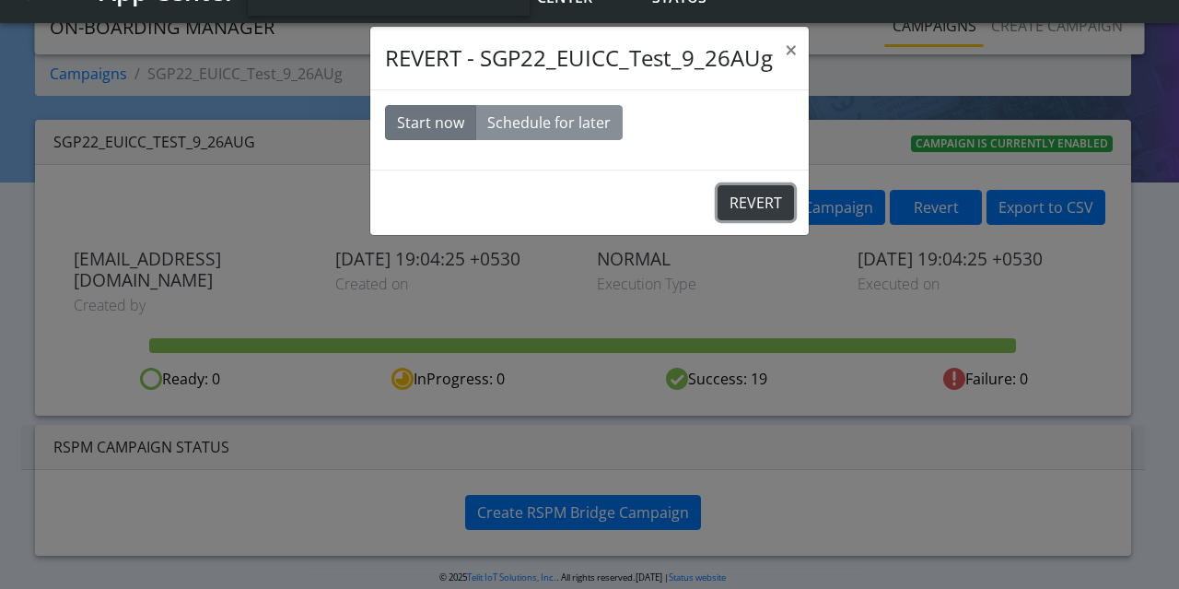
click at [759, 200] on button "REVERT" at bounding box center [756, 202] width 76 height 35
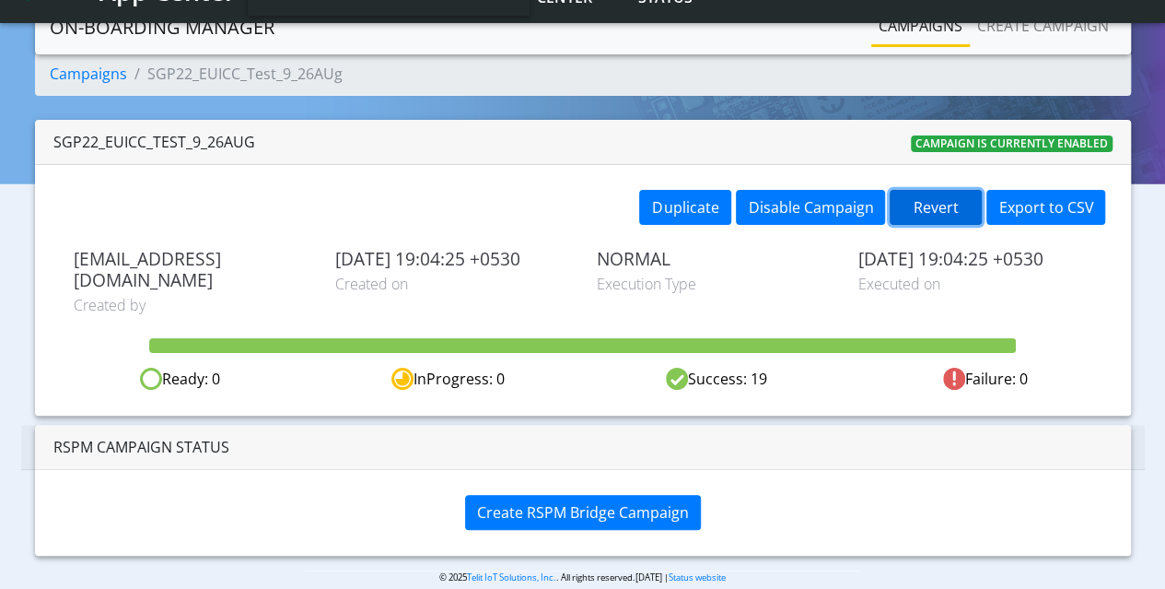
click at [918, 204] on button "Revert" at bounding box center [936, 207] width 92 height 35
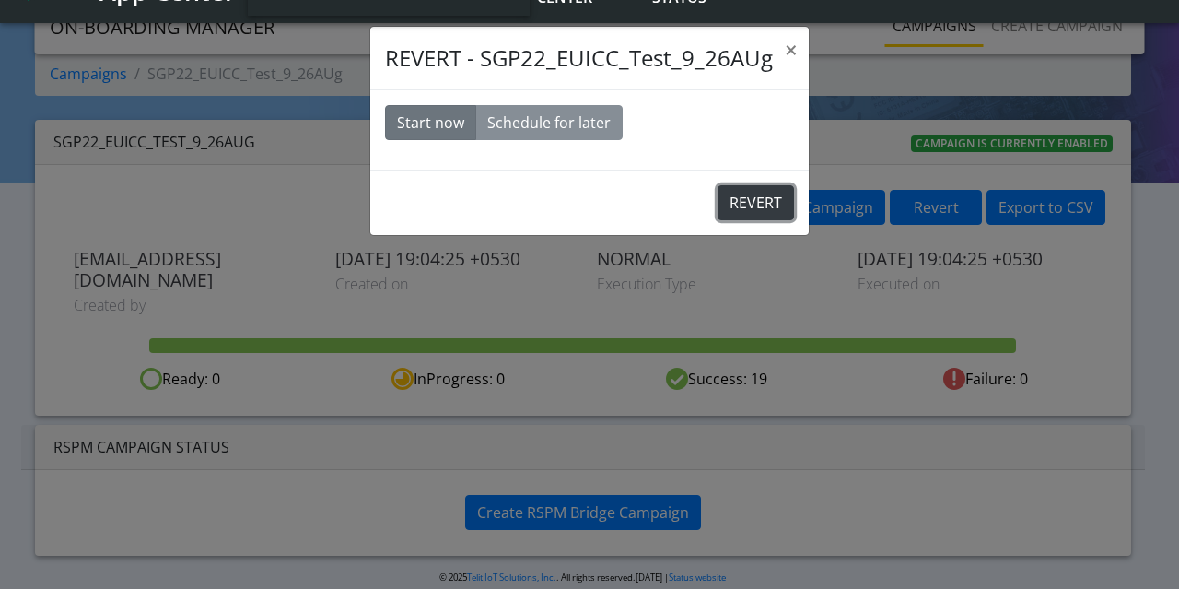
click at [744, 199] on button "REVERT" at bounding box center [756, 202] width 76 height 35
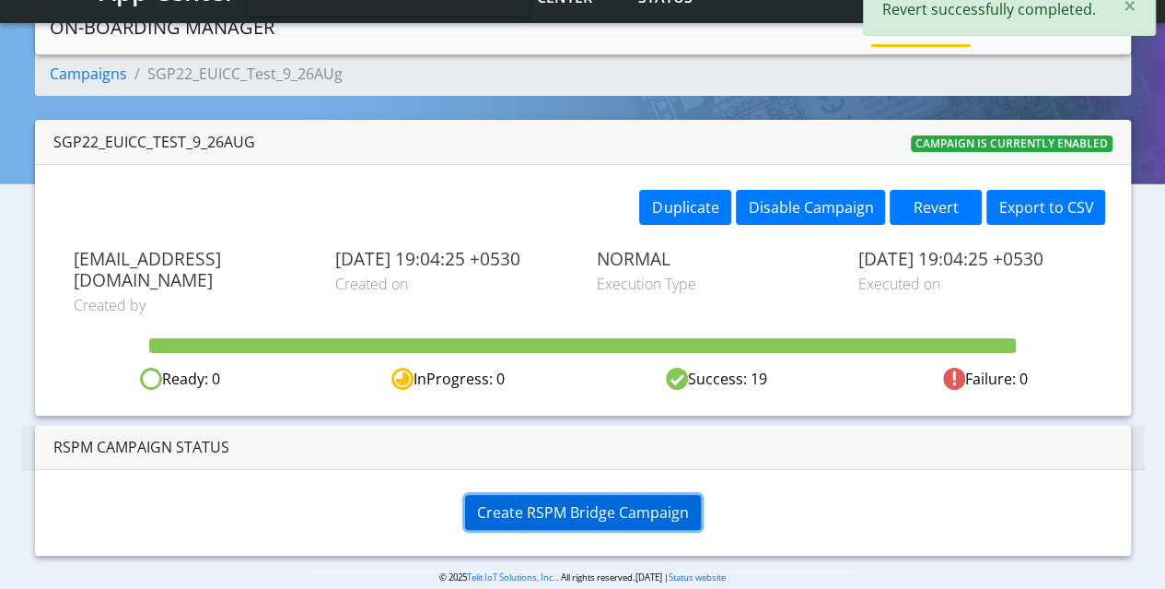
click at [606, 502] on span "Create RSPM Bridge Campaign" at bounding box center [583, 512] width 212 height 20
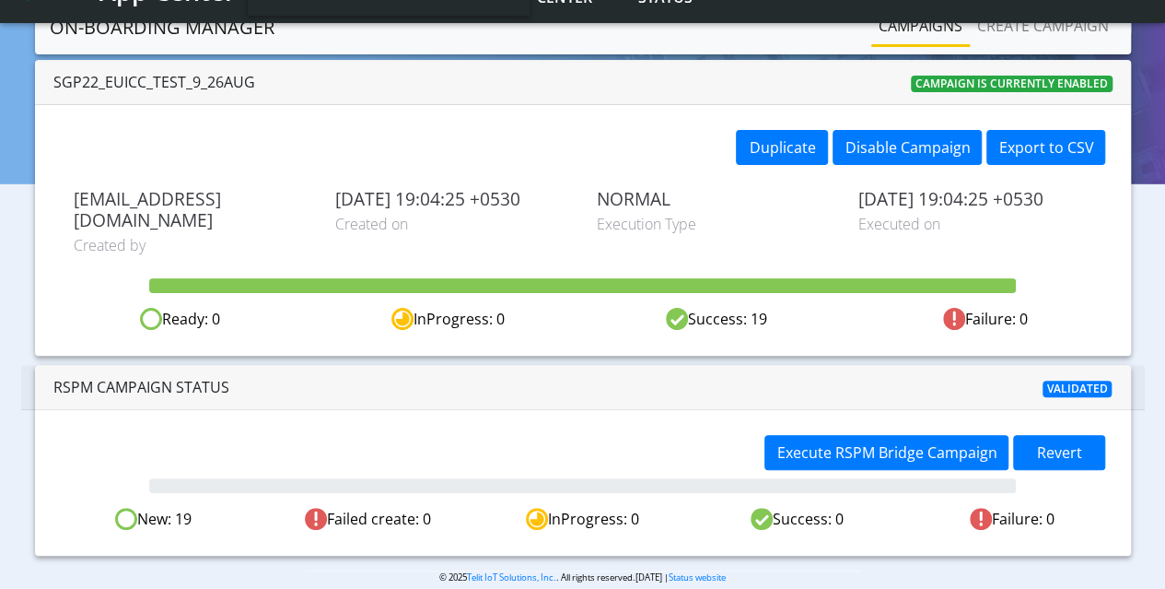
scroll to position [96, 0]
drag, startPoint x: 1083, startPoint y: 430, endPoint x: 1117, endPoint y: 390, distance: 52.4
click at [1117, 410] on div "Execute RSPM Bridge Campaign Revert New: 19 Failed create: 0 InProgress: 0 Succ…" at bounding box center [583, 483] width 1096 height 146
click at [1074, 442] on span "Revert" at bounding box center [1059, 452] width 45 height 20
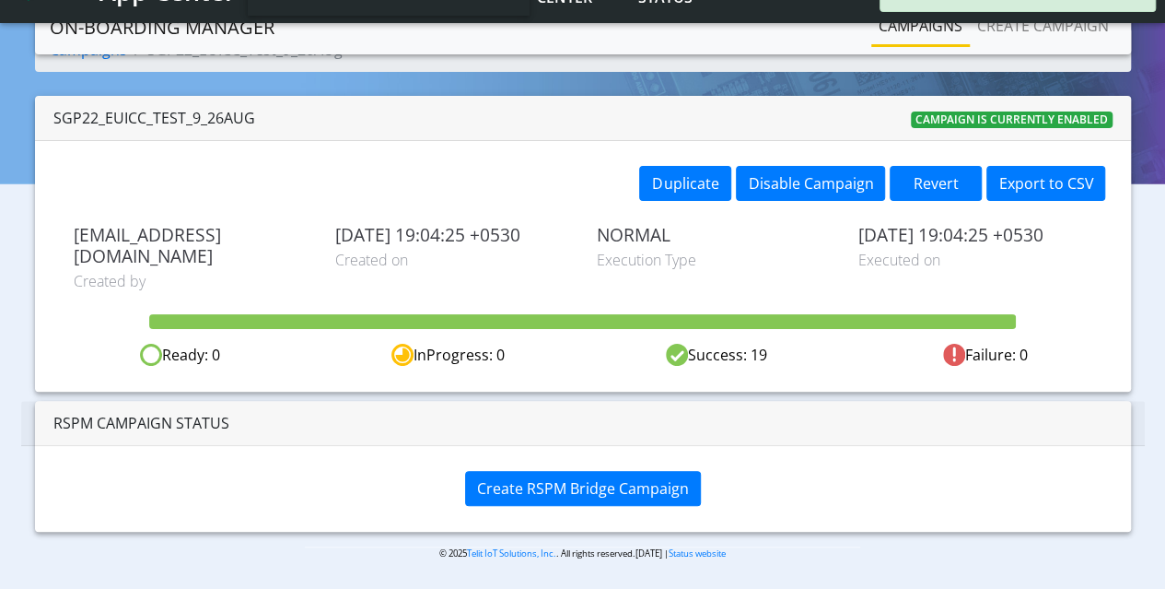
scroll to position [36, 0]
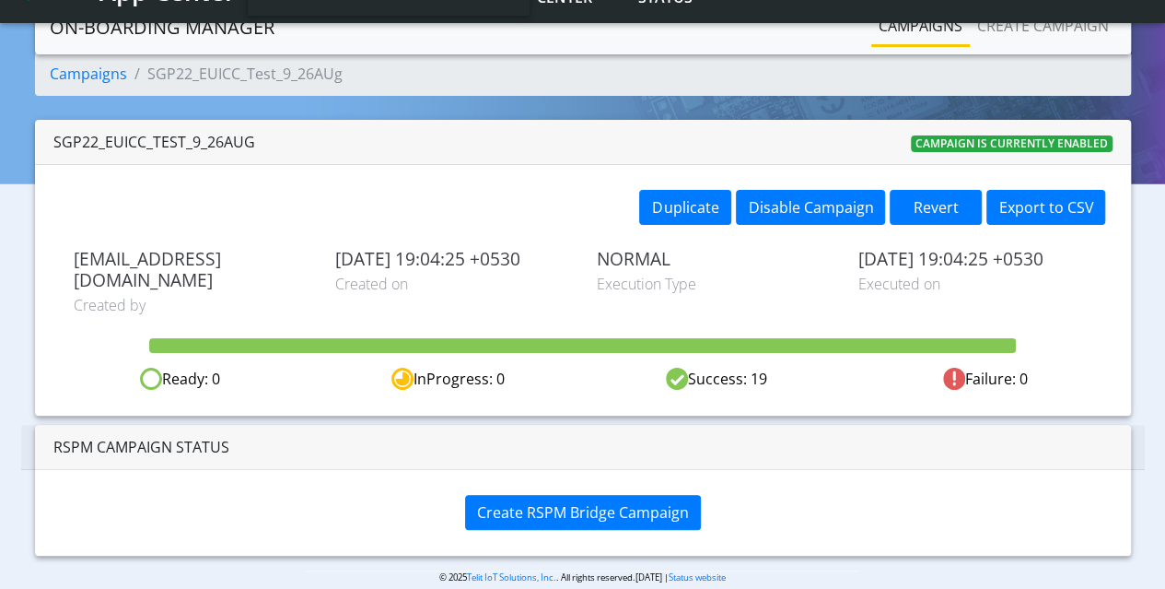
click at [931, 21] on link "Campaigns" at bounding box center [921, 25] width 99 height 37
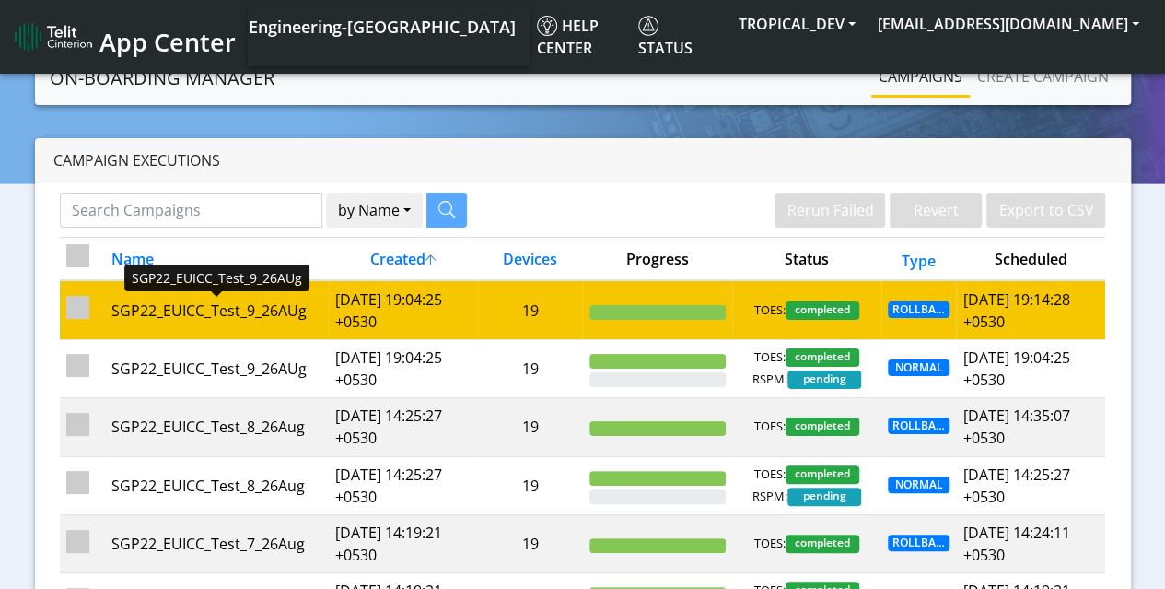
click at [296, 309] on div "SGP22_EUICC_Test_9_26AUg" at bounding box center [216, 310] width 211 height 22
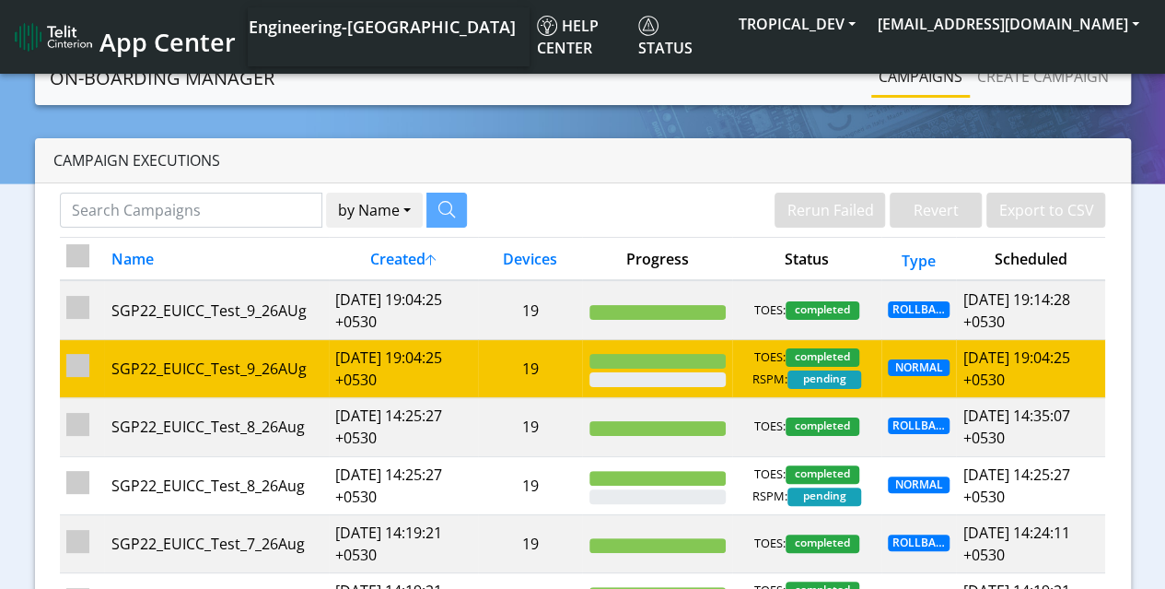
click at [451, 373] on td "[DATE] 19:04:25 +0530" at bounding box center [403, 368] width 149 height 58
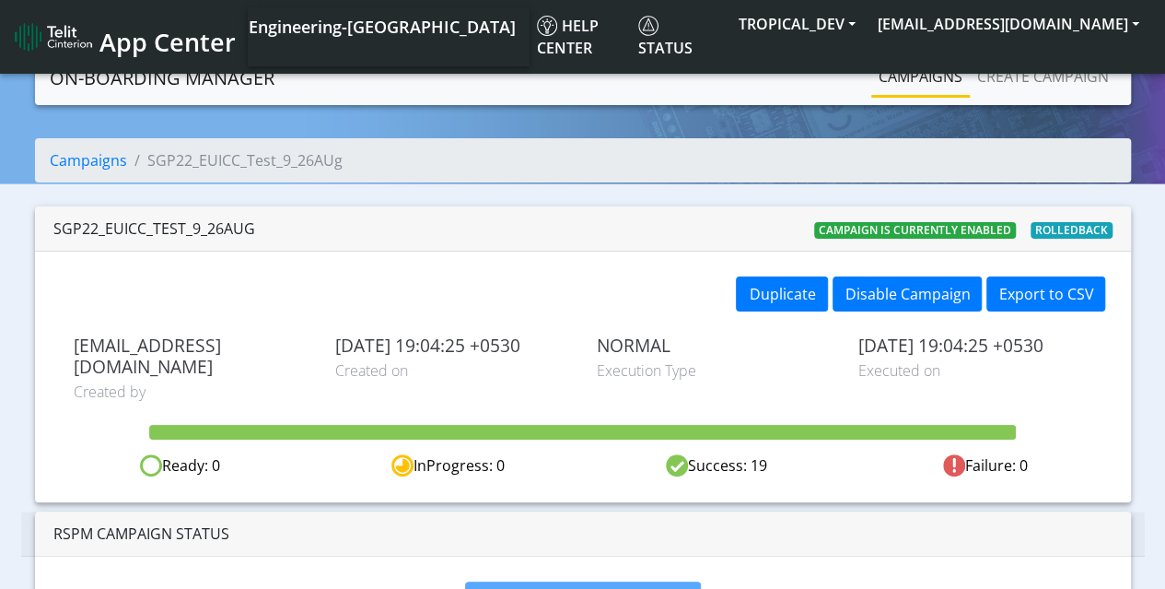
scroll to position [36, 0]
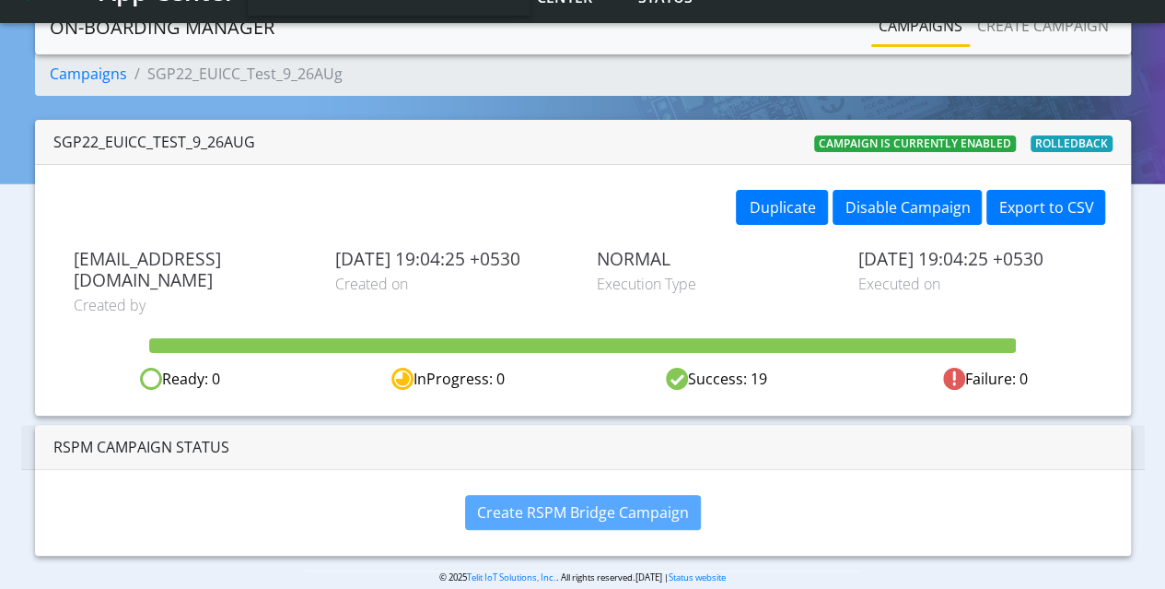
click at [928, 30] on link "Campaigns" at bounding box center [921, 25] width 99 height 37
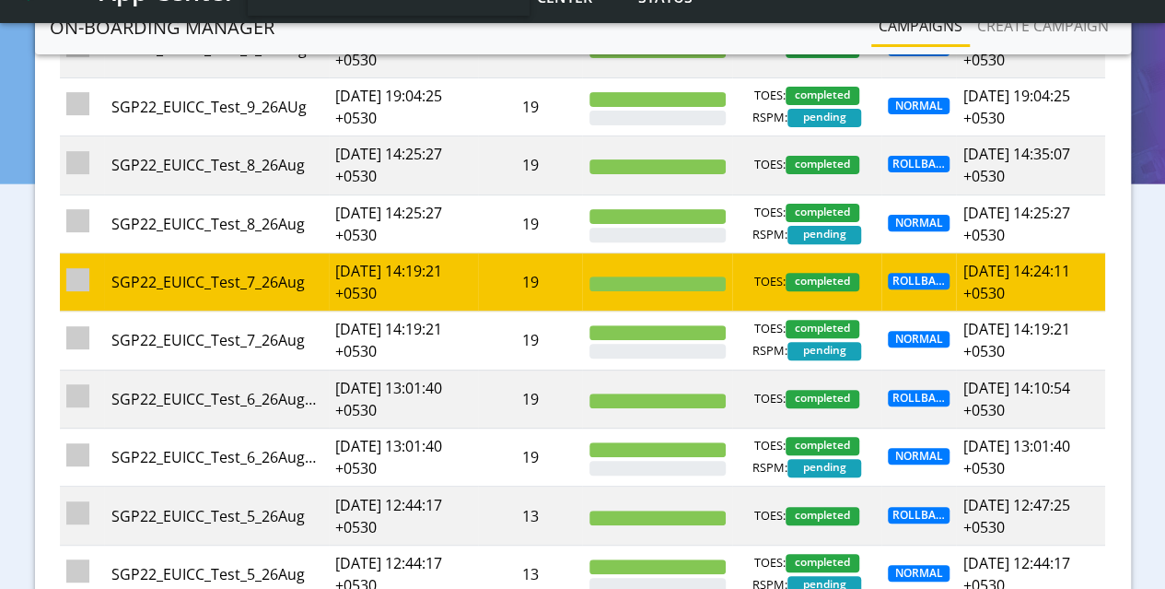
scroll to position [123, 0]
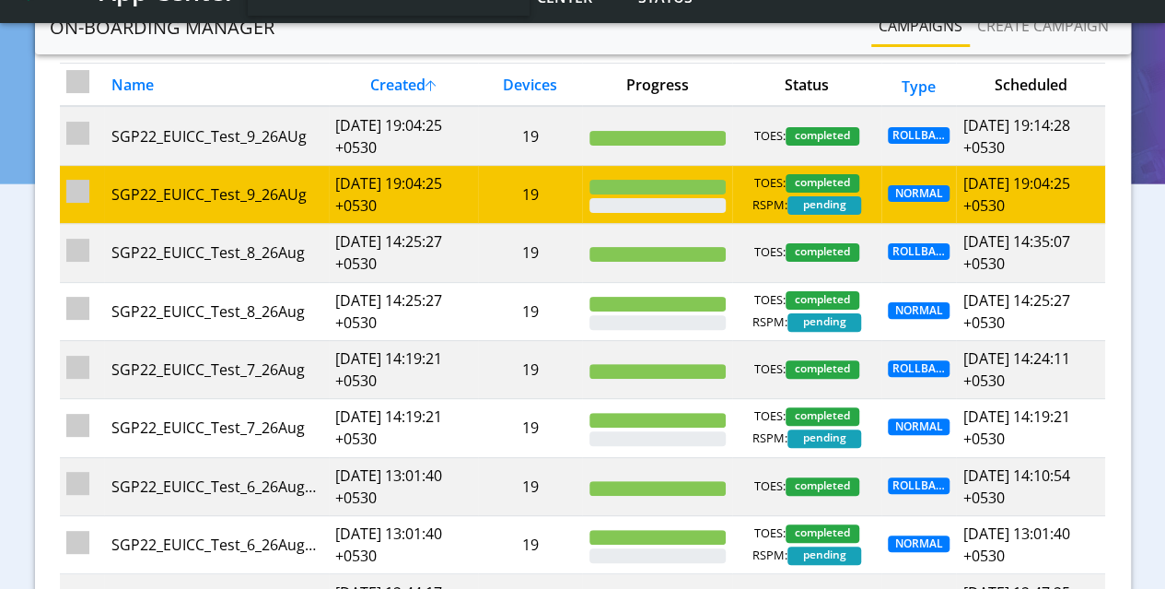
click at [480, 191] on td "19" at bounding box center [530, 194] width 105 height 58
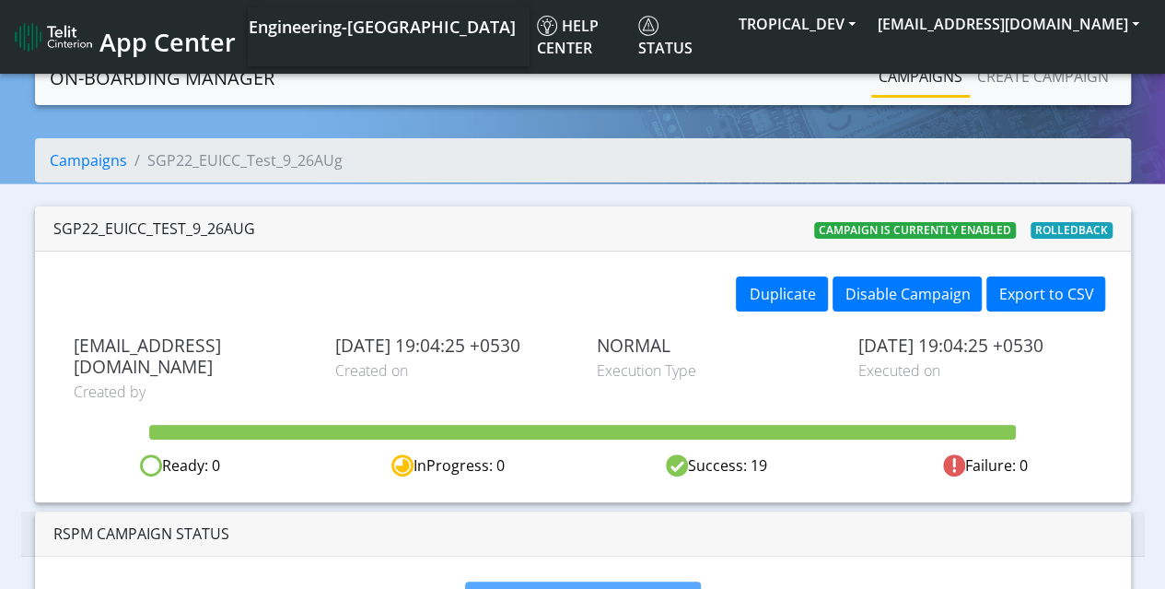
click at [932, 84] on link "Campaigns" at bounding box center [921, 76] width 99 height 37
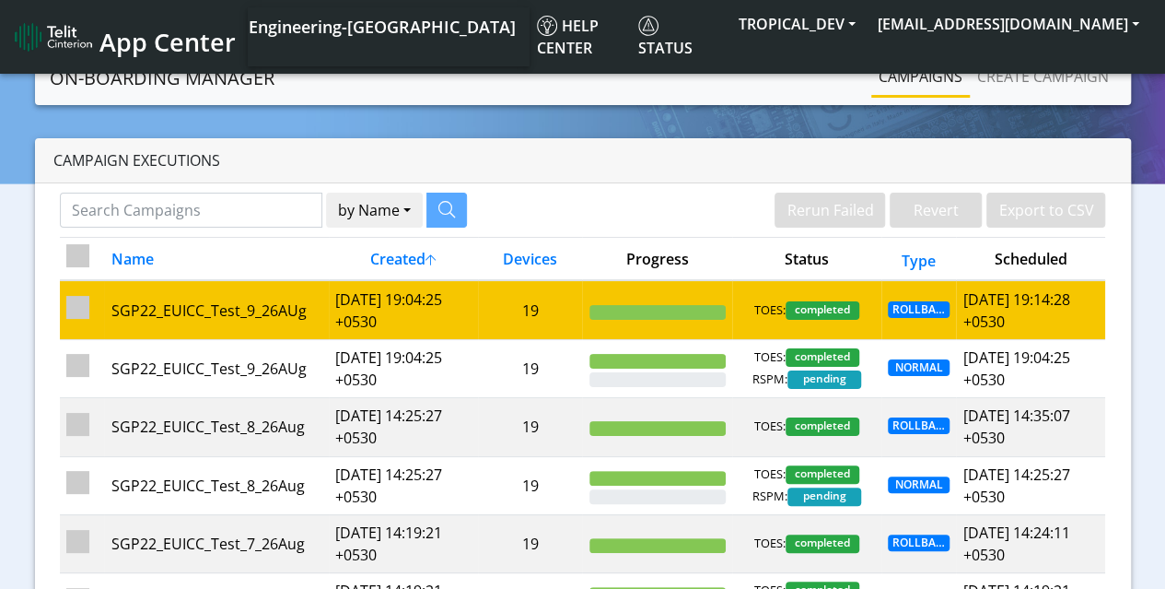
click at [547, 323] on td "19" at bounding box center [530, 309] width 105 height 59
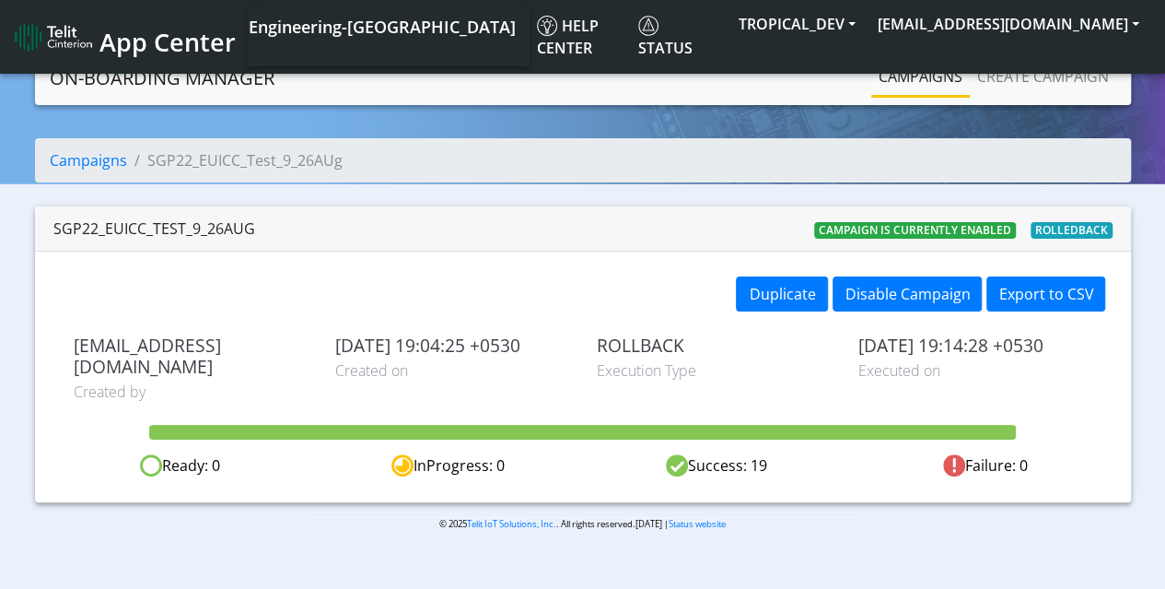
click at [301, 165] on li "SGP22_EUICC_Test_9_26AUg" at bounding box center [235, 160] width 216 height 22
click at [655, 167] on ol "Campaigns SGP22_EUICC_Test_9_26AUg" at bounding box center [583, 160] width 1096 height 44
drag, startPoint x: 152, startPoint y: 162, endPoint x: 352, endPoint y: 176, distance: 200.4
click at [352, 176] on ol "Campaigns SGP22_EUICC_Test_9_26AUg" at bounding box center [583, 160] width 1096 height 44
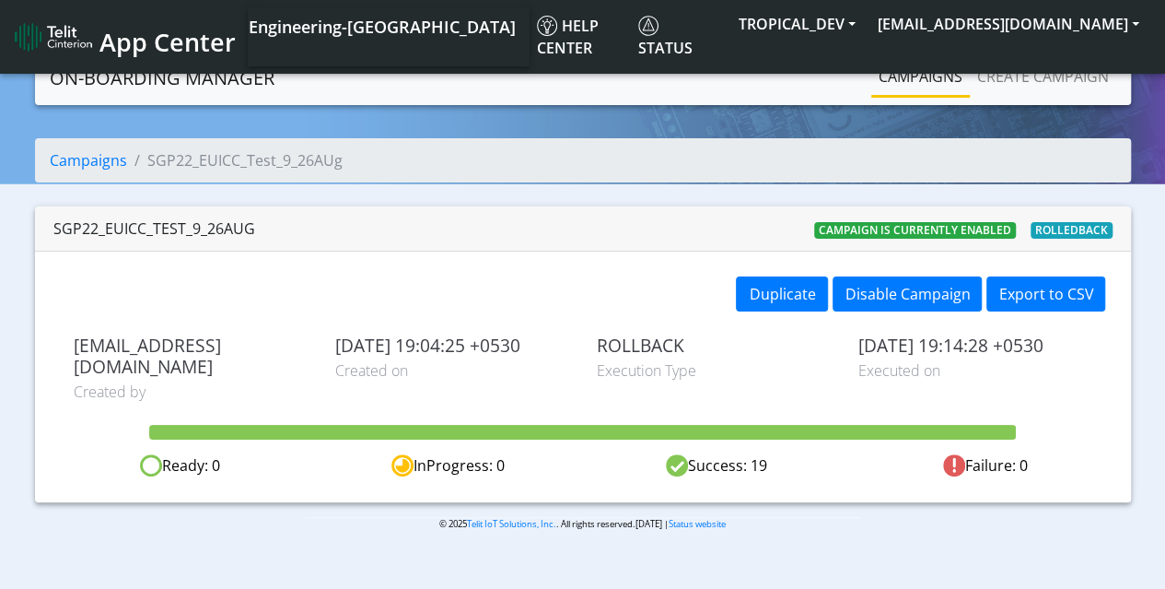
click at [337, 165] on li "SGP22_EUICC_Test_9_26AUg" at bounding box center [235, 160] width 216 height 22
click at [337, 163] on li "SGP22_EUICC_Test_9_26AUg" at bounding box center [235, 160] width 216 height 22
